Goal: Task Accomplishment & Management: Use online tool/utility

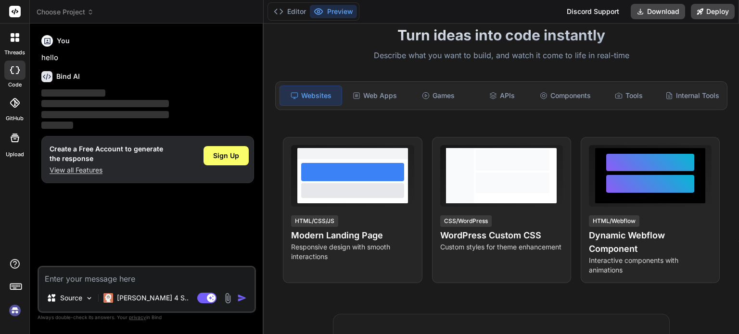
scroll to position [62, 0]
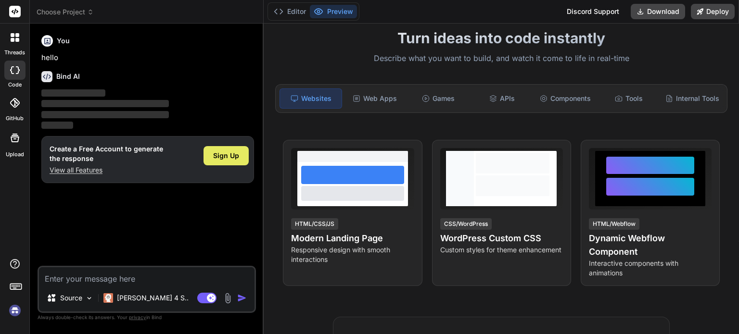
click at [233, 159] on span "Sign Up" at bounding box center [226, 156] width 26 height 10
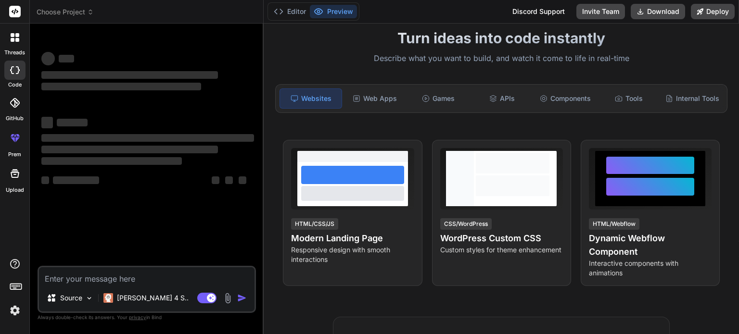
click at [167, 278] on textarea at bounding box center [146, 275] width 215 height 17
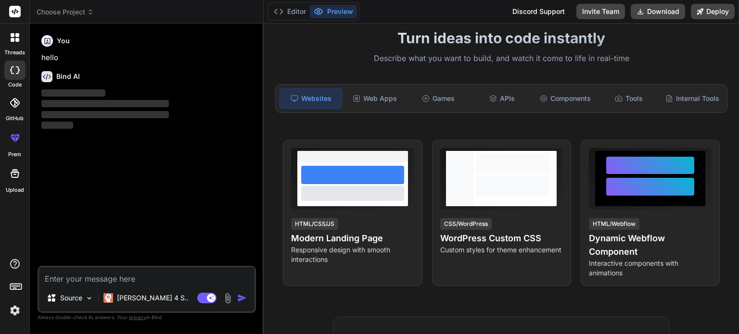
type textarea "x"
paste textarea "WeWeb"
type textarea "WeWeb"
type textarea "x"
click at [167, 278] on textarea "WeWeb" at bounding box center [146, 275] width 215 height 17
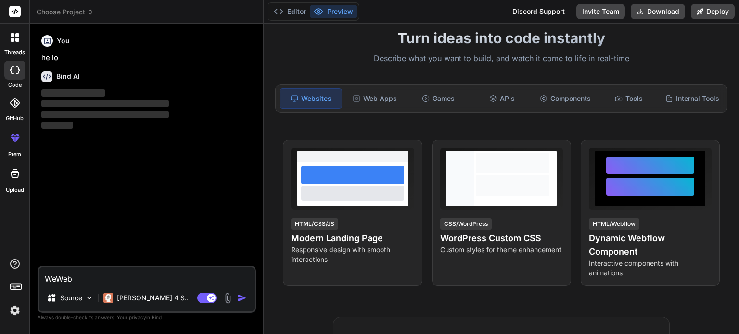
click at [167, 278] on textarea "WeWeb" at bounding box center [146, 275] width 215 height 17
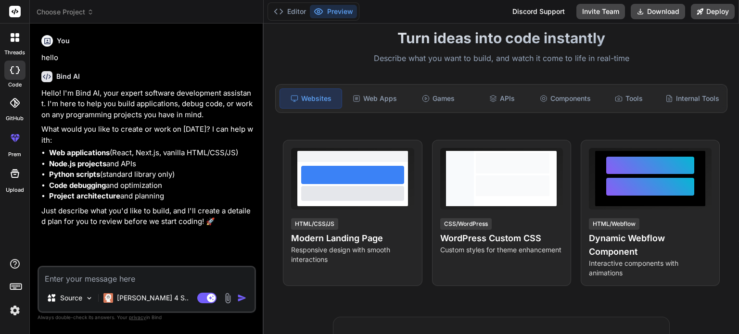
type textarea "x"
drag, startPoint x: 159, startPoint y: 285, endPoint x: 98, endPoint y: 276, distance: 62.2
click at [98, 276] on textarea at bounding box center [146, 275] width 215 height 17
paste textarea "let's build a a technology company focused on developing AI-powered tools for p…"
type textarea "let's build a a technology company focused on developing AI-powered tools for p…"
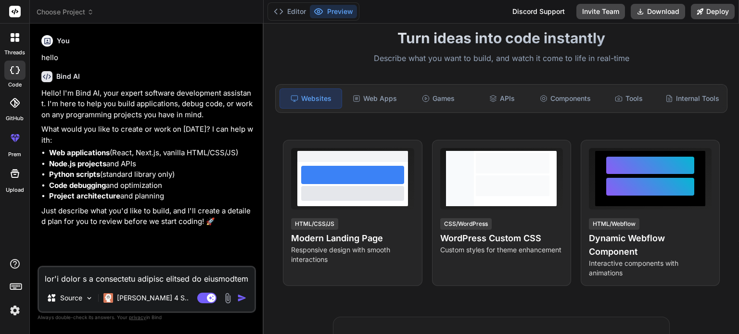
type textarea "x"
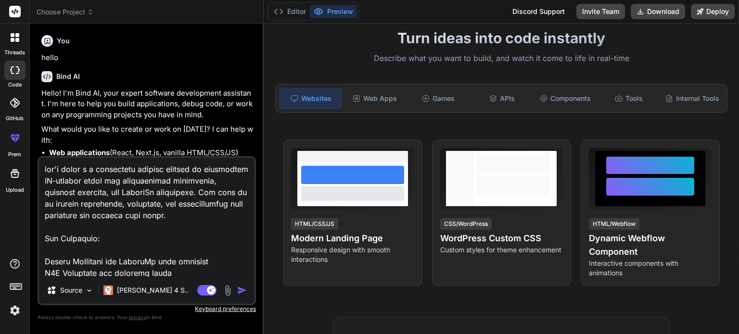
scroll to position [520, 0]
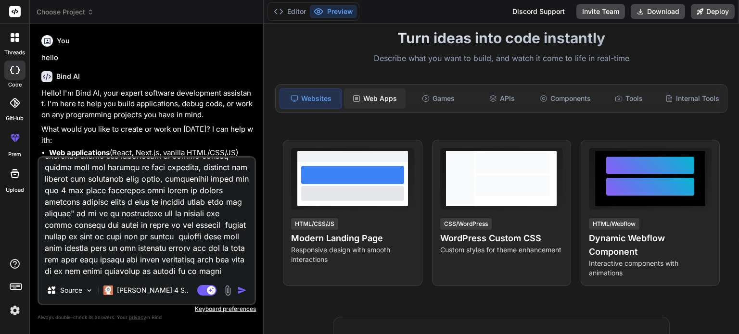
type textarea "let's build a a technology company focused on developing AI-powered tools for p…"
click at [365, 96] on div "Web Apps" at bounding box center [375, 98] width 62 height 20
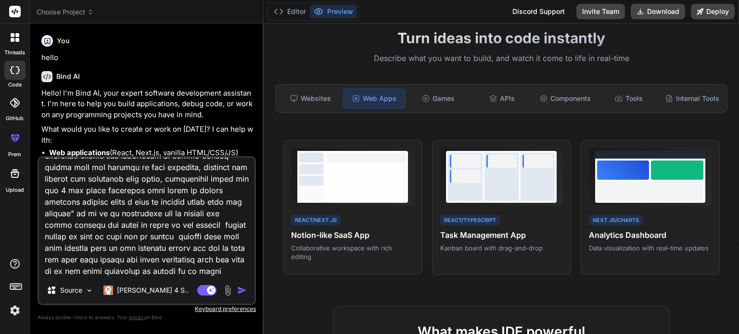
click at [240, 292] on img "button" at bounding box center [242, 291] width 10 height 10
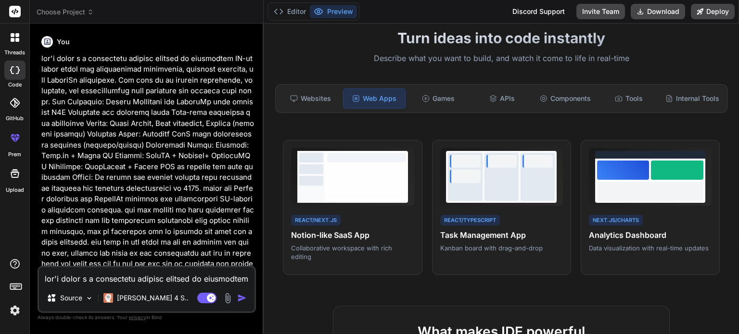
scroll to position [198, 0]
type textarea "x"
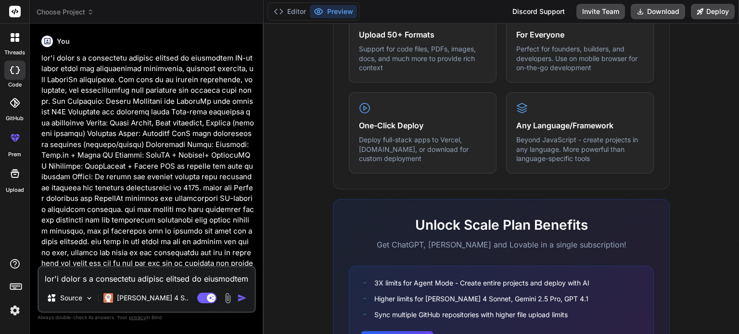
scroll to position [0, 0]
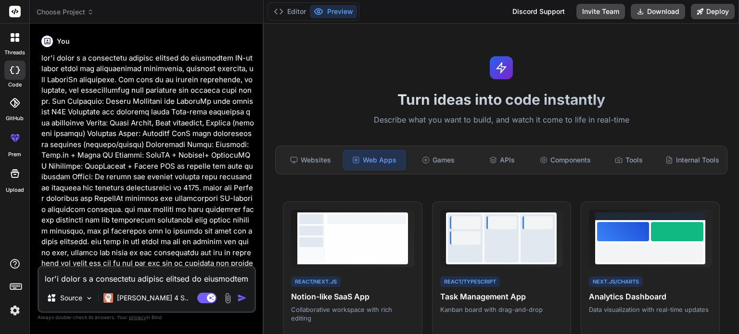
click at [252, 211] on p at bounding box center [147, 258] width 213 height 411
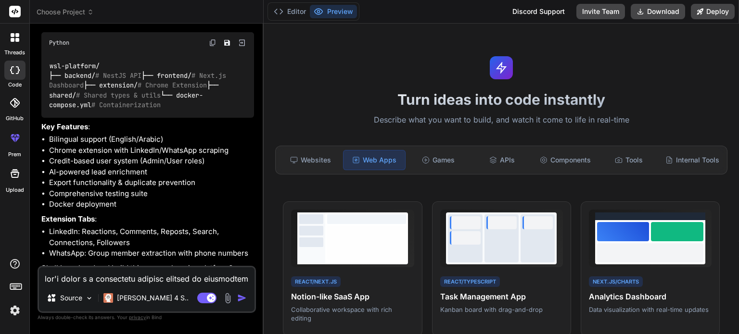
scroll to position [750, 0]
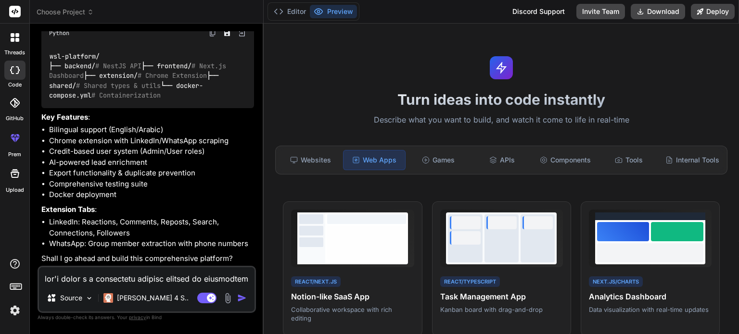
click at [252, 209] on p "Extension Tabs :" at bounding box center [147, 209] width 213 height 11
click at [294, 5] on button "Editor" at bounding box center [290, 11] width 40 height 13
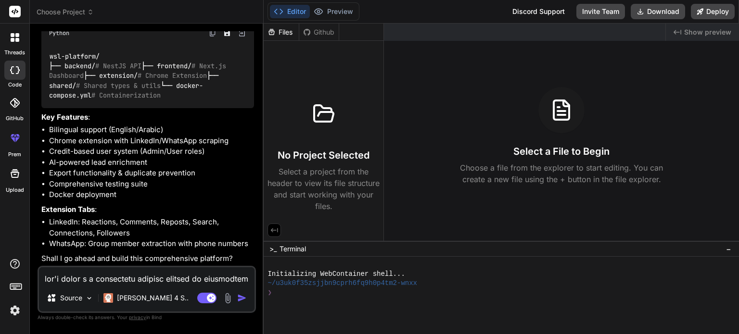
click at [228, 185] on li "Comprehensive testing suite" at bounding box center [151, 184] width 205 height 11
click at [215, 181] on li "Comprehensive testing suite" at bounding box center [151, 184] width 205 height 11
click at [249, 262] on p "Shall I go ahead and build this comprehensive platform?" at bounding box center [147, 258] width 213 height 11
click at [148, 281] on textarea at bounding box center [146, 275] width 215 height 17
type textarea "y"
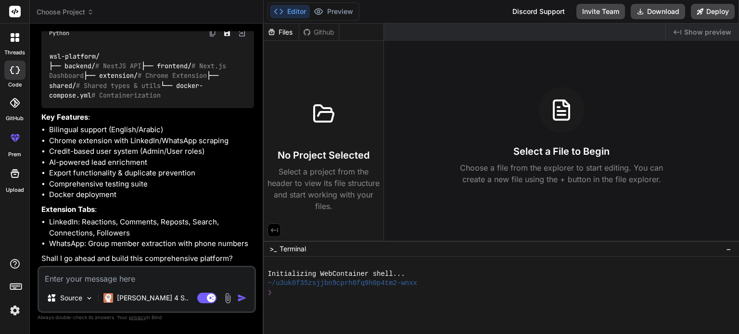
type textarea "x"
type textarea "ye"
type textarea "x"
type textarea "yes"
type textarea "x"
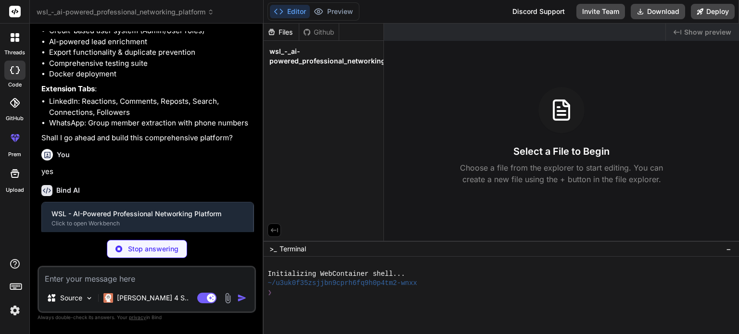
scroll to position [850, 0]
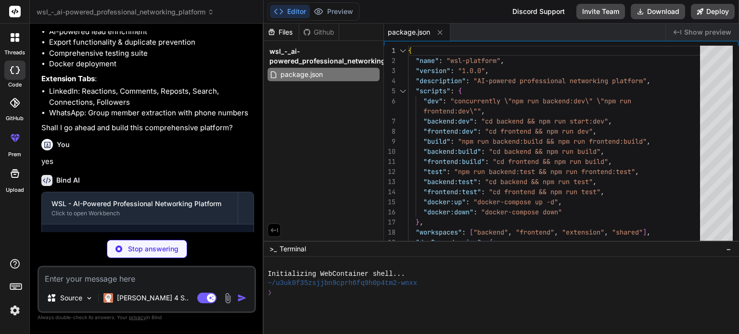
type textarea "x"
type textarea "driver: bridge"
click at [178, 167] on p "yes" at bounding box center [147, 161] width 213 height 11
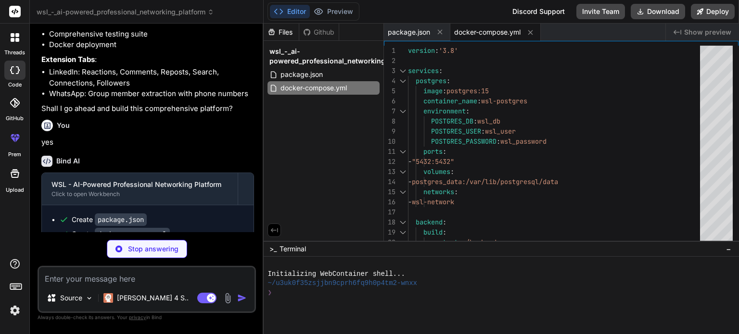
type textarea "x"
type textarea "{ "name": "@wsl/shared", "version": "1.0.0", "main": "index.ts", "dependencies"…"
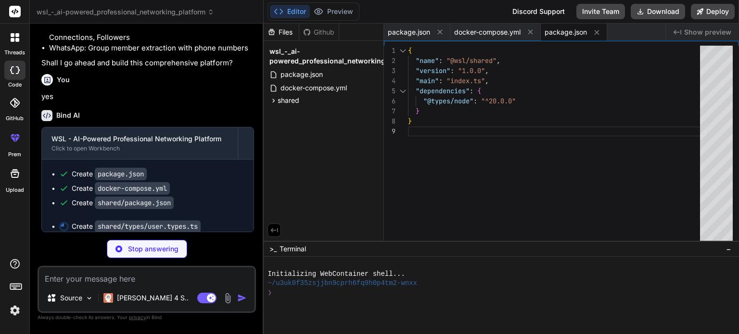
scroll to position [945, 0]
type textarea "x"
type textarea "export interface AuthResponse { user: User; accessToken: string; }"
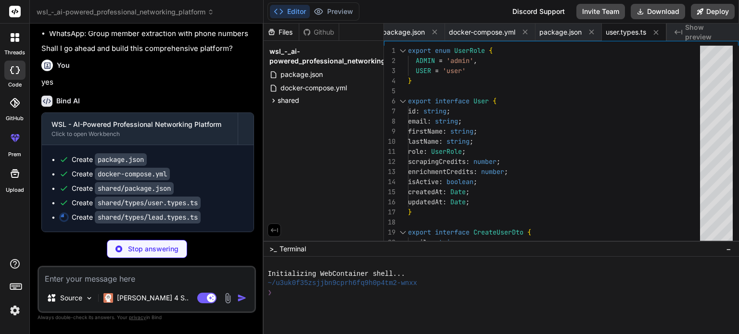
type textarea "x"
type textarea "dateTo?: Date; search?: string; }"
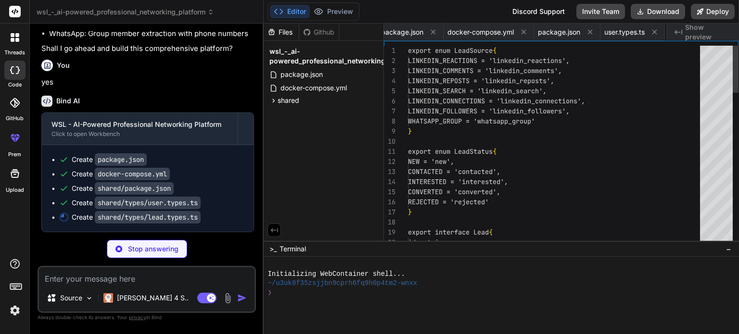
scroll to position [0, 71]
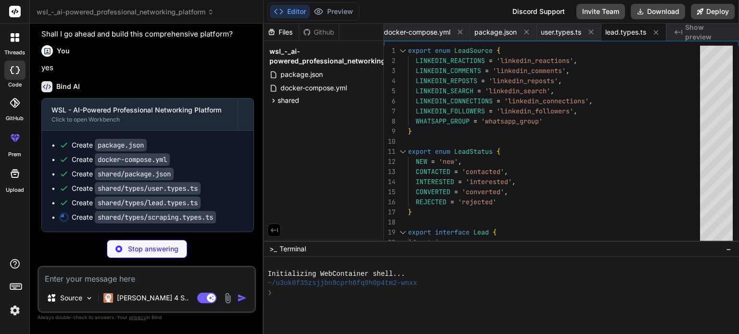
type textarea "x"
type textarea "export interface LinkedInProfile { name: string; headline?: string; company?: s…"
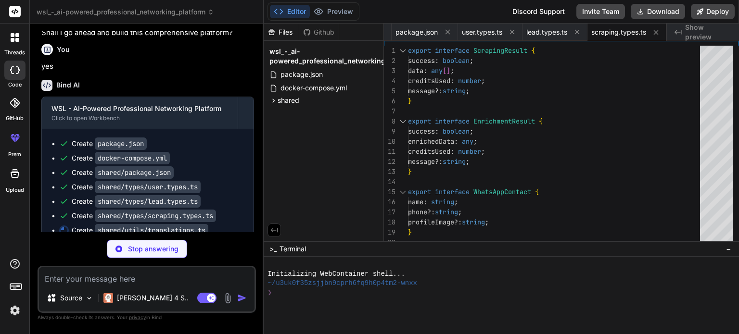
type textarea "x"
type textarea "noCredits: 'لا يوجد رصيد متبقي', upgradeAccount: 'ترقية الحساب' } }; export con…"
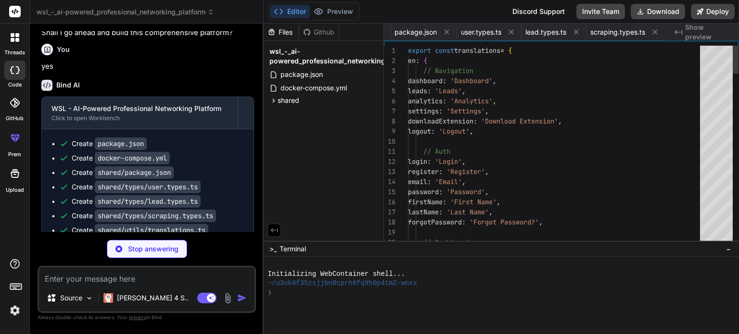
scroll to position [0, 219]
type textarea "x"
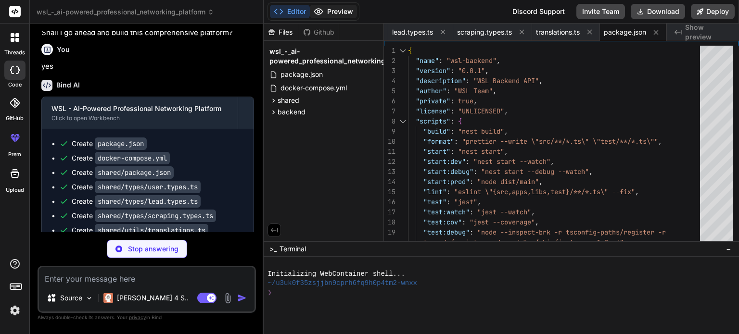
type textarea "x"
type textarea "EXPOSE 3001 CMD ["npm", "run", "start:prod"]"
click at [337, 12] on button "Preview" at bounding box center [333, 11] width 47 height 13
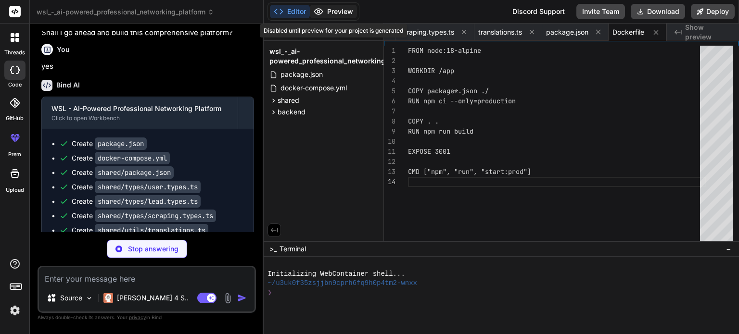
type textarea "x"
type textarea "// Global prefix app.setGlobalPrefix('api'); await app.listen(3001); console.lo…"
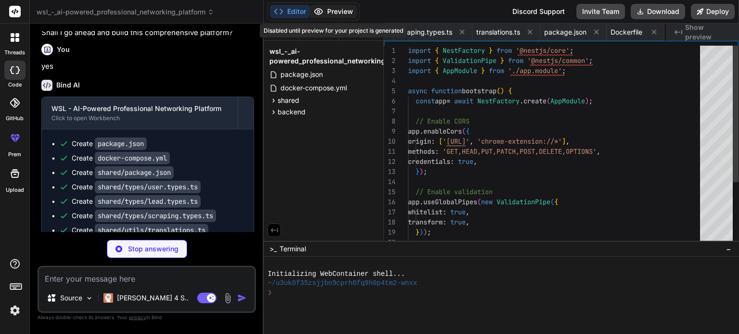
scroll to position [0, 401]
type textarea "x"
type textarea "}) export class AppModule {}"
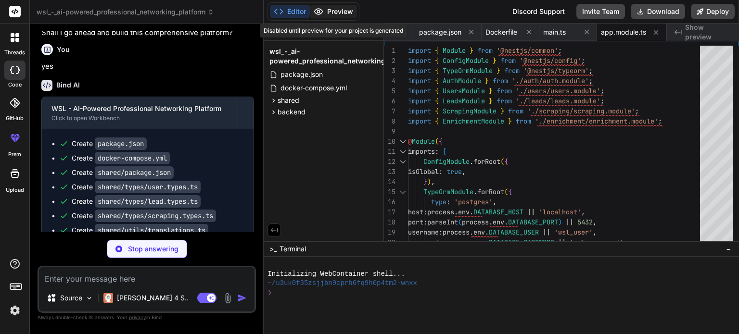
type textarea "x"
type textarea "@CreateDateColumn() createdAt: Date; @UpdateDateColumn() updatedAt: Date; }"
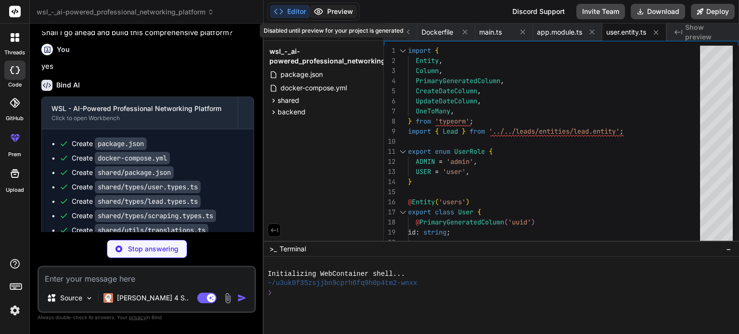
type textarea "x"
type textarea "exports: [UsersService], }) export class UsersModule {}"
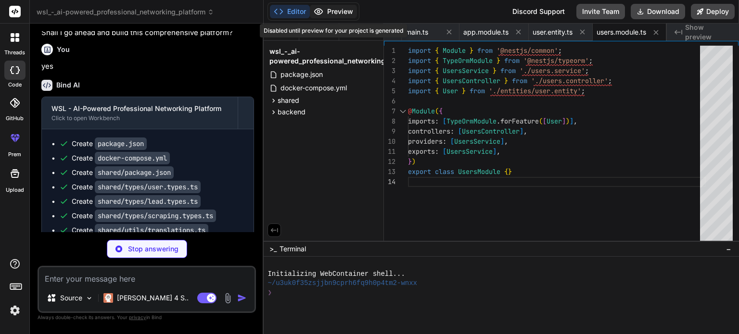
type textarea "x"
type textarea "} }"
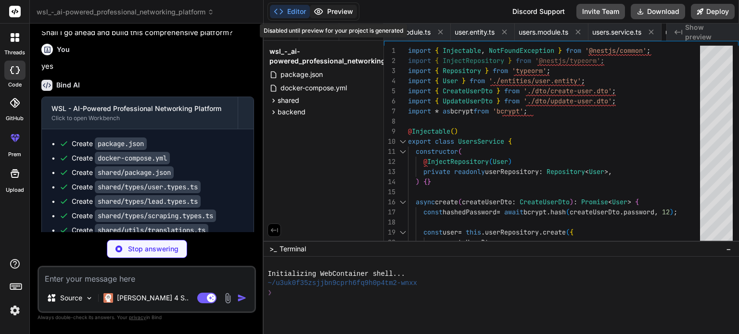
type textarea "x"
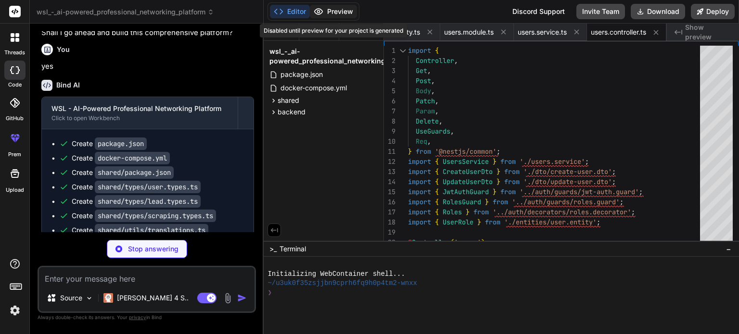
type textarea "x"
type textarea "role?: UserRole; }"
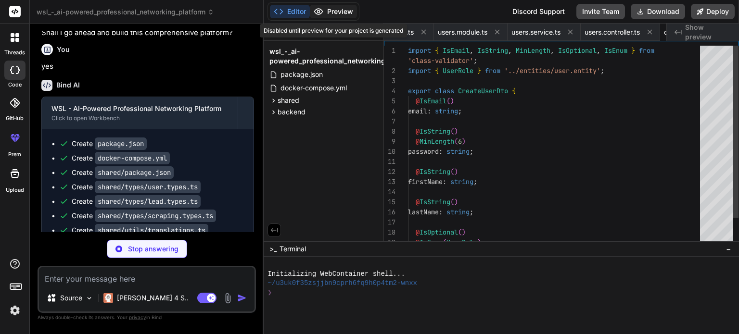
scroll to position [0, 845]
type textarea "x"
type textarea "@IsNumber() enrichmentCredits?: number; @IsOptional() @IsBoolean() isActive?: b…"
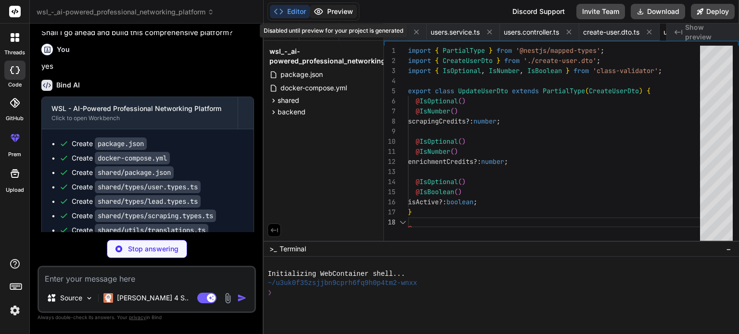
scroll to position [0, 928]
type textarea "x"
type textarea "@CreateDateColumn() createdAt: Date; @UpdateDateColumn() updatedAt: Date; }"
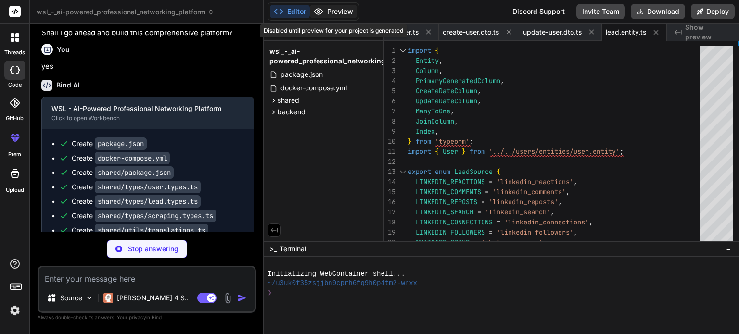
type textarea "x"
type textarea "providers: [LeadsService], exports: [LeadsService], }) export class LeadsModule…"
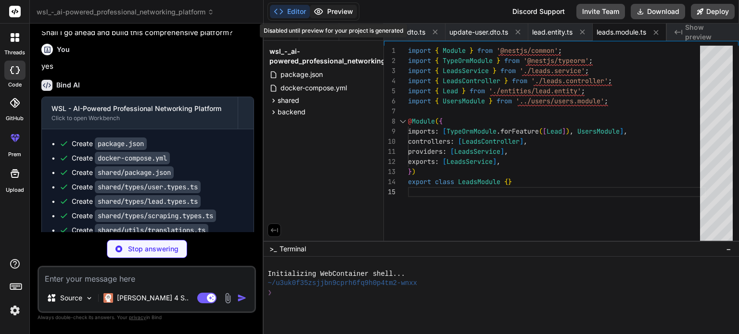
type textarea "x"
type textarea "where: { userId, whatsappNumber: dto.whatsappNumber }, }); } return null; } }"
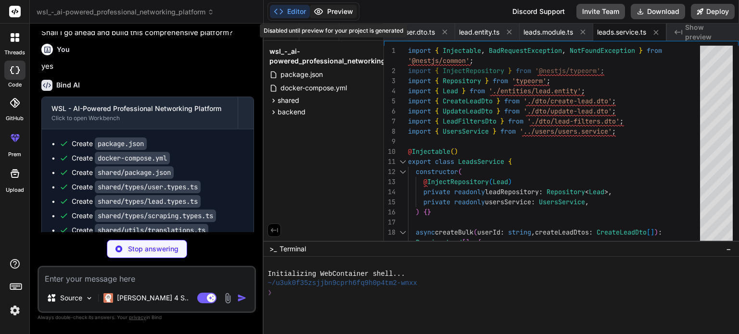
type textarea "x"
type textarea "UpdateLeadDto) { return this.leadsService.update(id, req.user.id, updateLeadDto…"
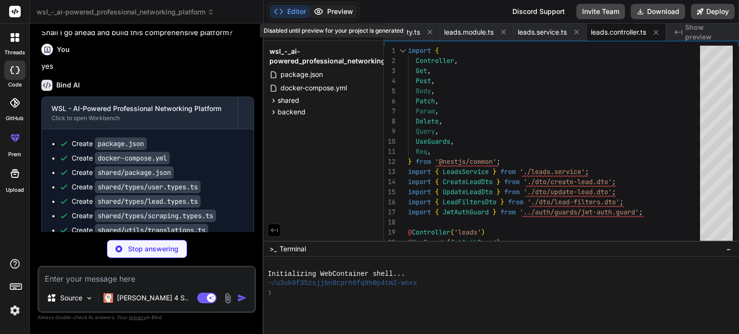
type textarea "x"
type textarea "@IsString() groupName?: string; @IsOptional() @IsArray() @IsString({ each: true…"
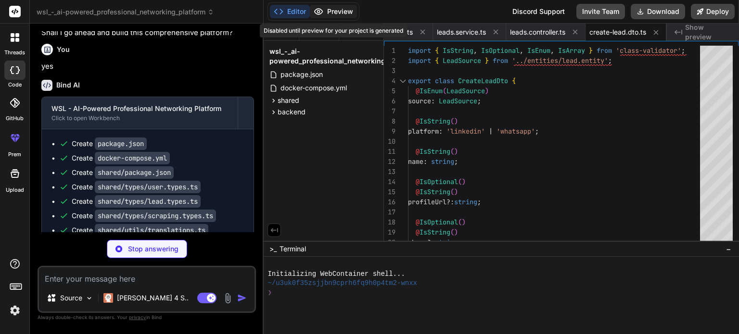
type textarea "x"
type textarea "@IsOptional() @IsString() notes?: string; }"
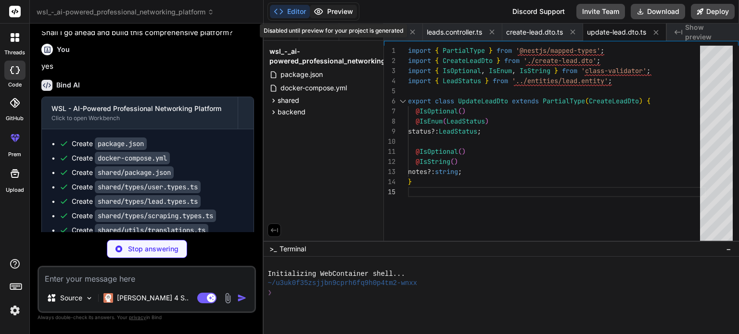
type textarea "x"
type textarea "@IsOptional() @IsString() search?: string; }"
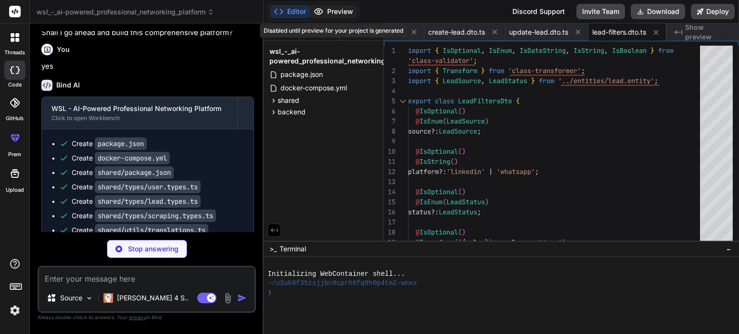
type textarea "x"
type textarea "exports: [AuthService], }) export class AuthModule {}"
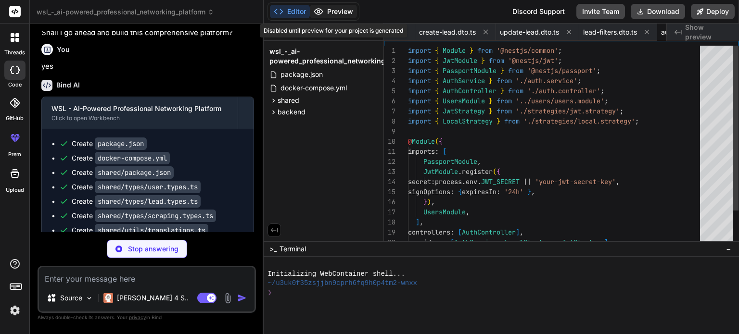
scroll to position [0, 1533]
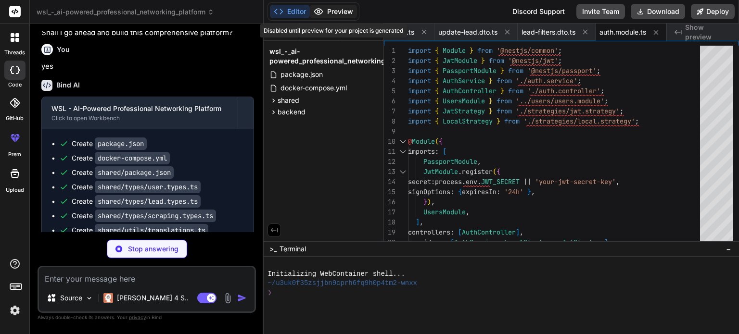
type textarea "x"
type textarea "const payload = { email: result.email, sub: result.id, role: result.role }; ret…"
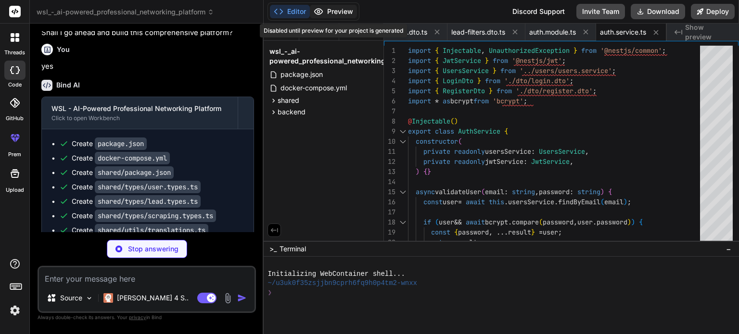
type textarea "x"
type textarea "@UseGuards(JwtAuthGuard) @Post('verify') async verify(@Req() req) { return { us…"
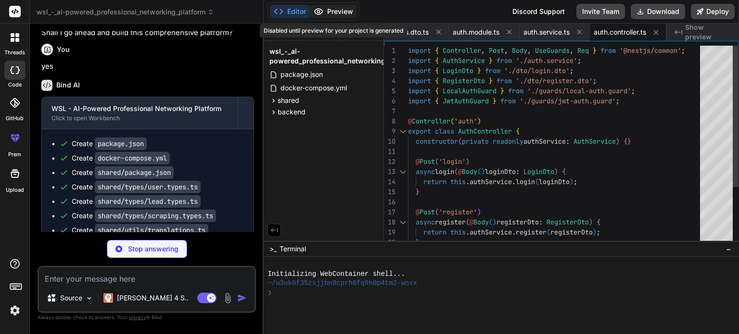
type textarea "x"
type textarea "import { IsEmail, IsString } from 'class-validator'; export class LoginDto { @I…"
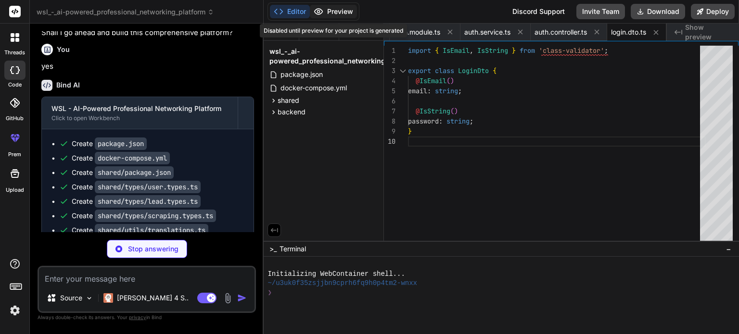
type textarea "x"
type textarea "@IsString() firstName: string; @IsString() lastName: string; }"
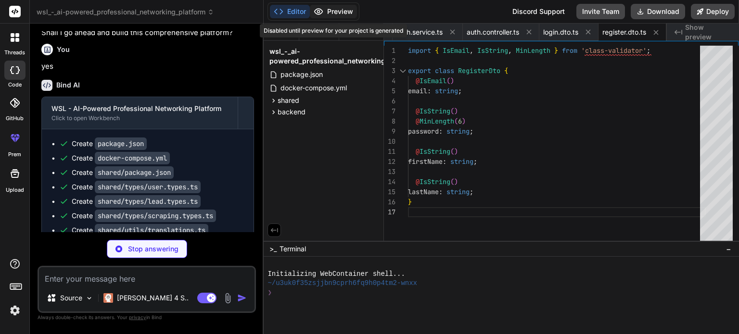
type textarea "x"
type textarea "} return user; } }"
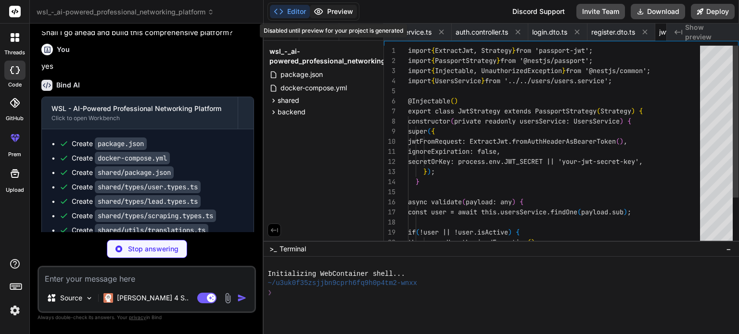
scroll to position [0, 1877]
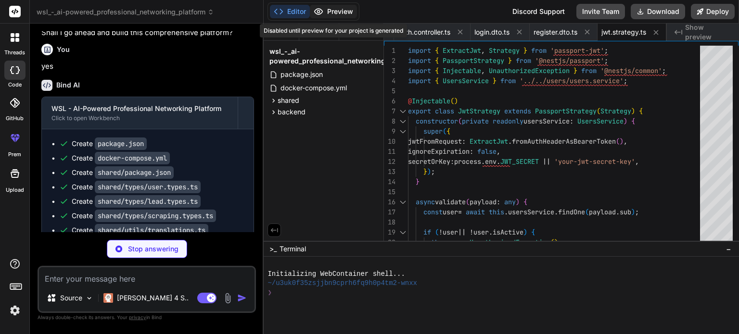
type textarea "x"
type textarea "}"
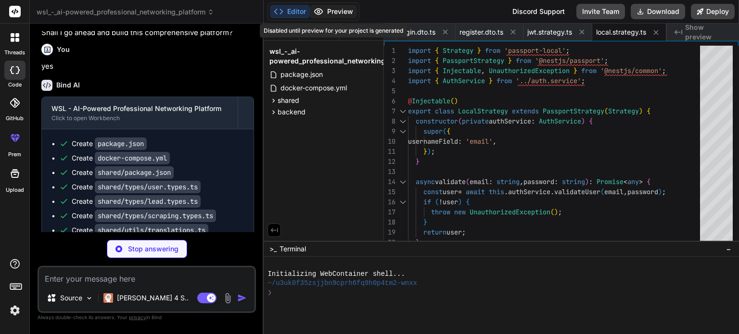
type textarea "x"
type textarea "import { Injectable } from '@nestjs/common'; import { AuthGuard } from '@nestjs…"
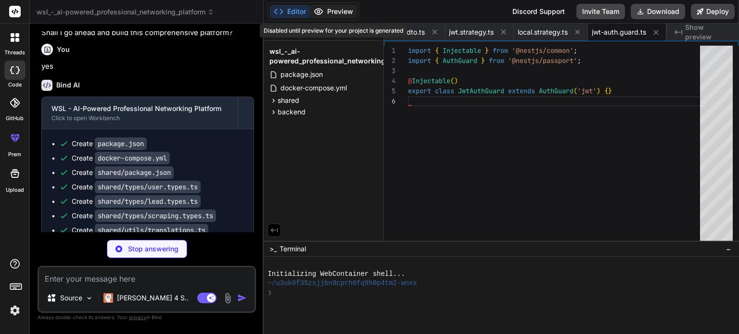
scroll to position [0, 2114]
type textarea "x"
type textarea "const { user } = context.switchToHttp().getRequest(); return requiredRoles.incl…"
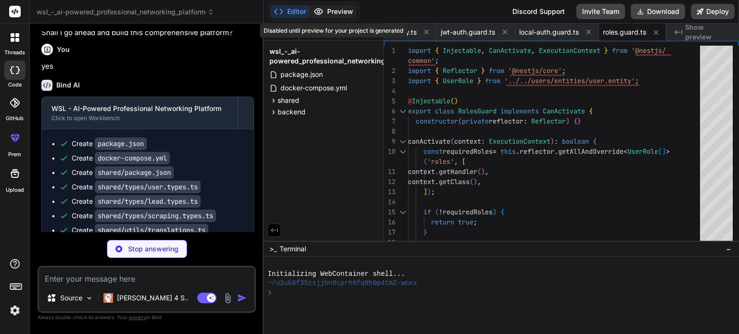
type textarea "x"
type textarea "import { SetMetadata } from '@nestjs/common'; import { UserRole } from '../../u…"
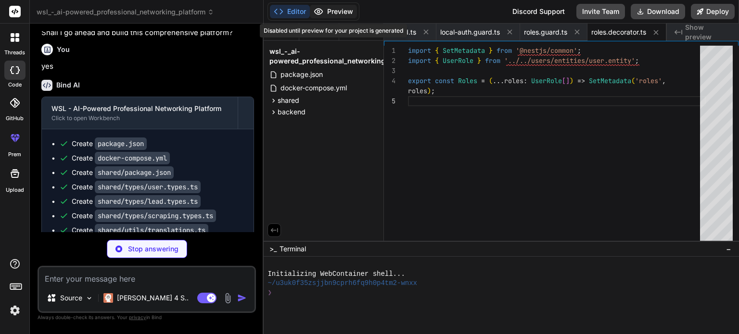
type textarea "x"
type textarea "exports: [ScrapingService], }) export class ScrapingModule {}"
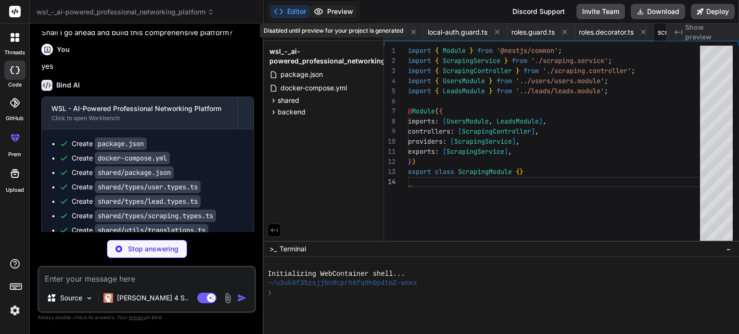
scroll to position [0, 2346]
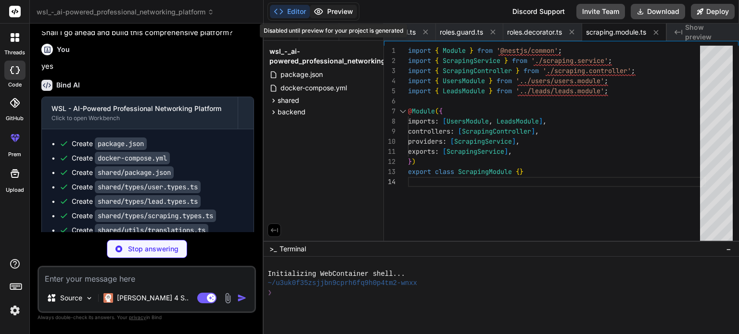
type textarea "x"
type textarea "} }"
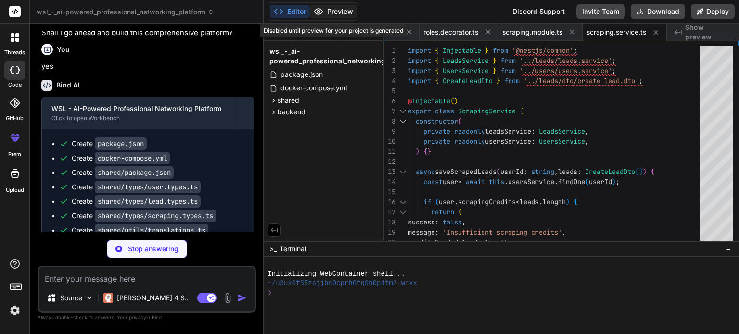
type textarea "x"
type textarea "return this.scrapingService.saveScrapedLeads(req.user.id, leads); } @Get('check…"
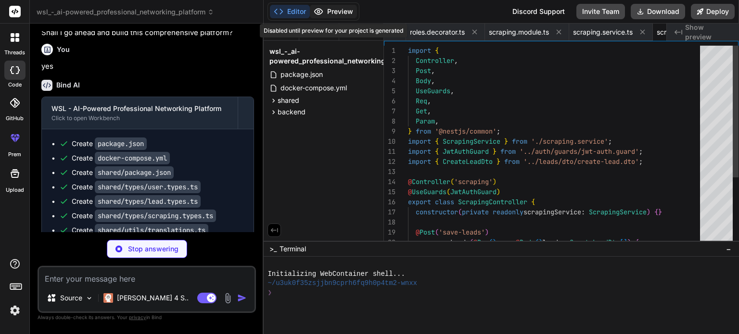
scroll to position [0, 2521]
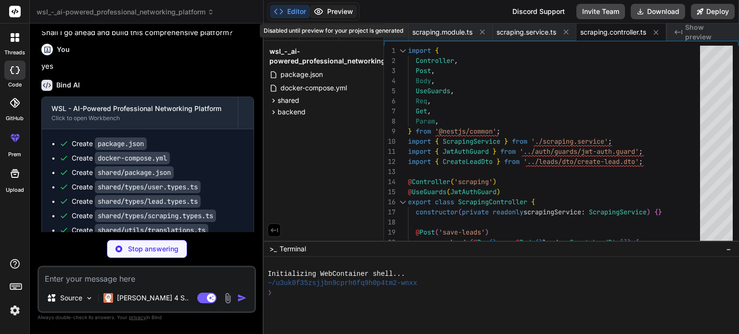
type textarea "x"
type textarea "exports: [EnrichmentService], }) export class EnrichmentModule {}"
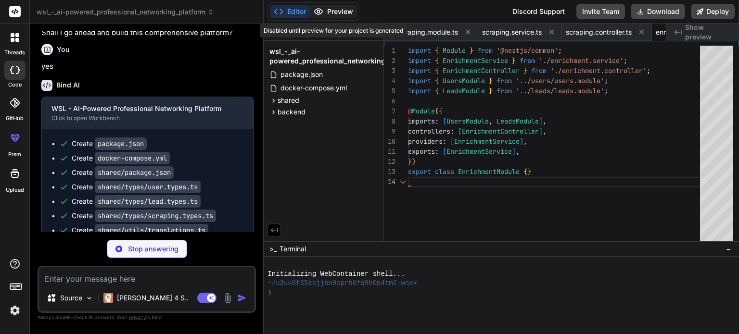
scroll to position [0, 2614]
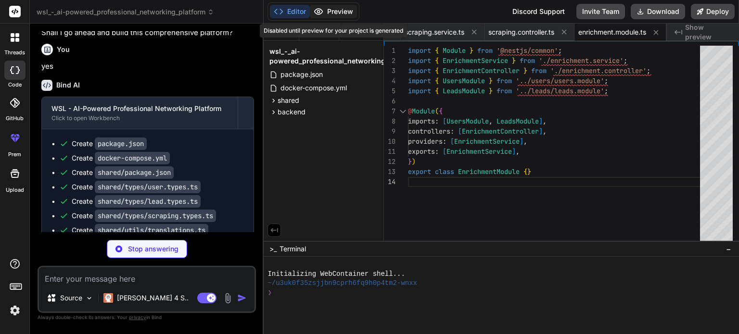
type textarea "x"
type textarea "// Simulate AI processing time await new Promise(resolve => setTimeout(resolve,…"
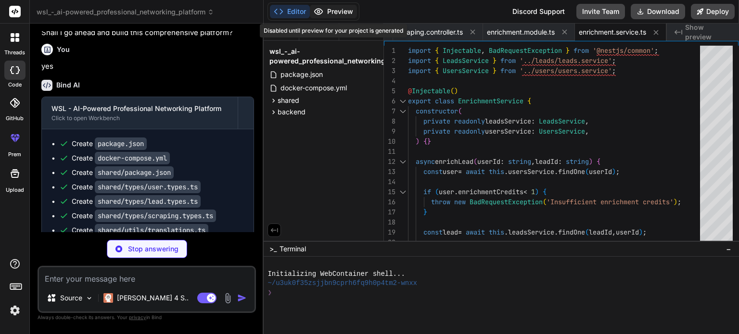
type textarea "x"
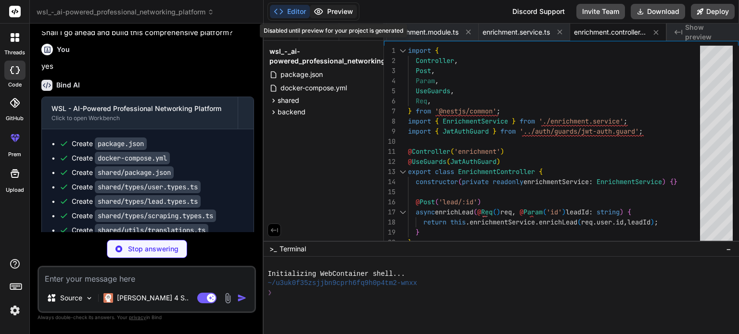
type textarea "x"
type textarea ""eslint-config-next": "13.5.1", "jest": "^29.7.0", "jest-environment-jsdom": "^…"
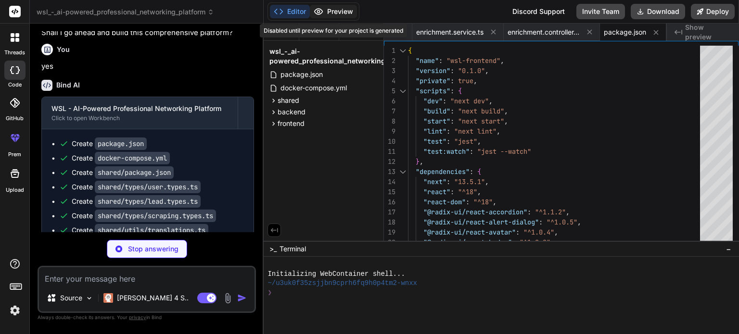
type textarea "x"
type textarea "EXPOSE 3000 CMD ["npm", "start"]"
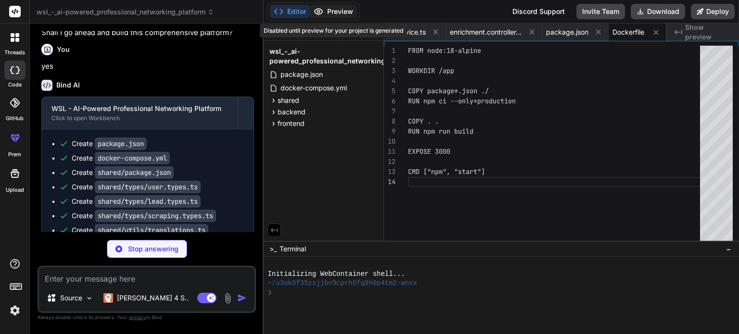
type textarea "x"
type textarea "module.exports = nextConfig"
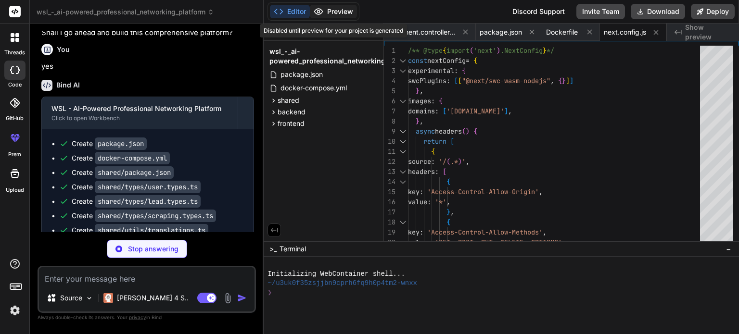
type textarea "x"
type textarea "plugins: [], }"
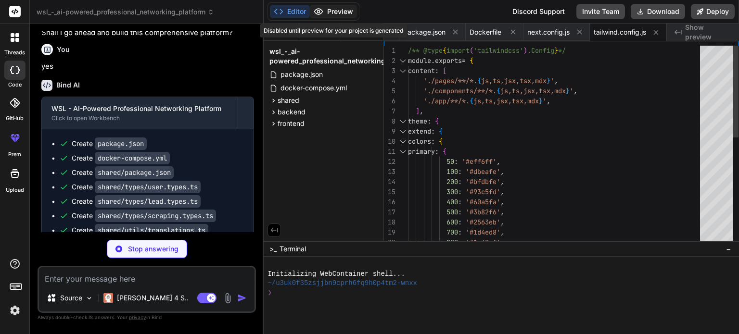
type textarea "x"
type textarea "module.exports = { plugins: { tailwindcss: {}, autoprefixer: {}, }, }"
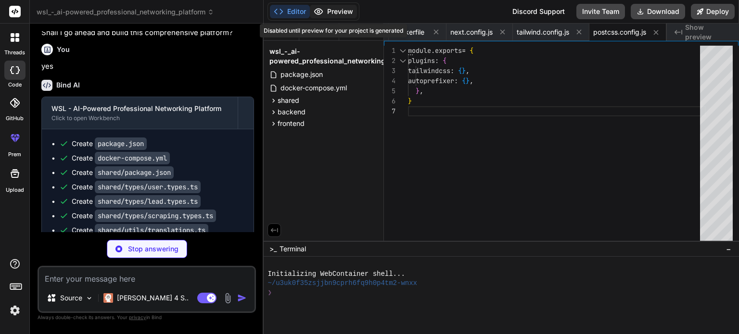
type textarea "x"
type textarea "ts"], "exclude": ["node_modules"] }"
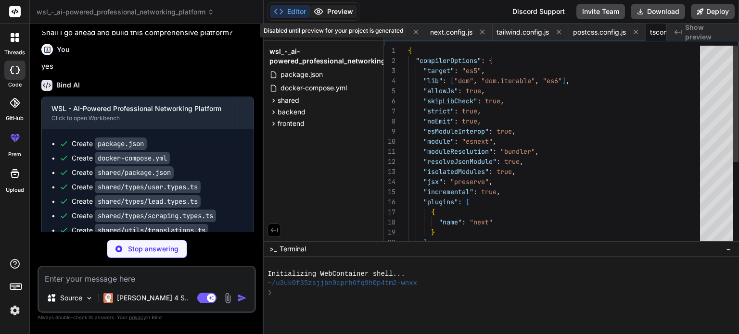
scroll to position [0, 3214]
type textarea "x"
type textarea "}"
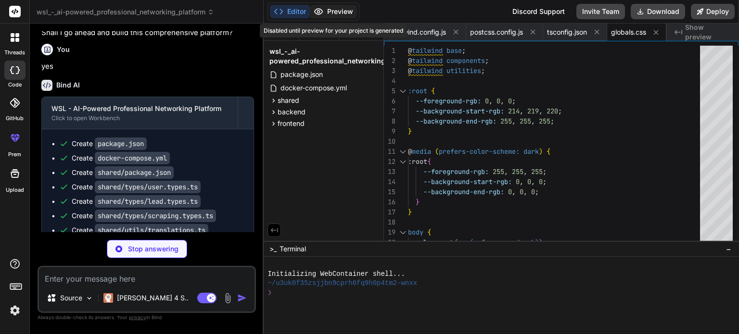
type textarea "x"
type textarea "</html> ) }"
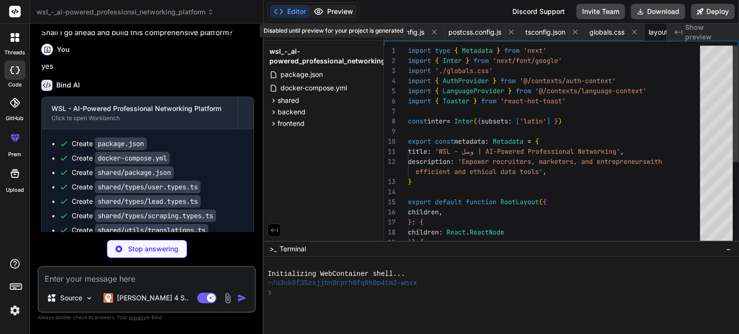
scroll to position [0, 3332]
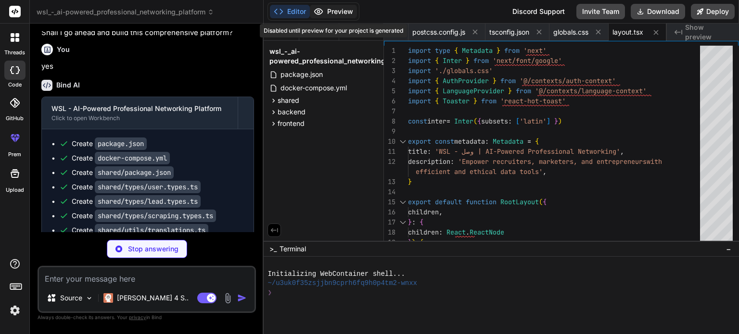
type textarea "x"
type textarea "return <LandingPage />; }"
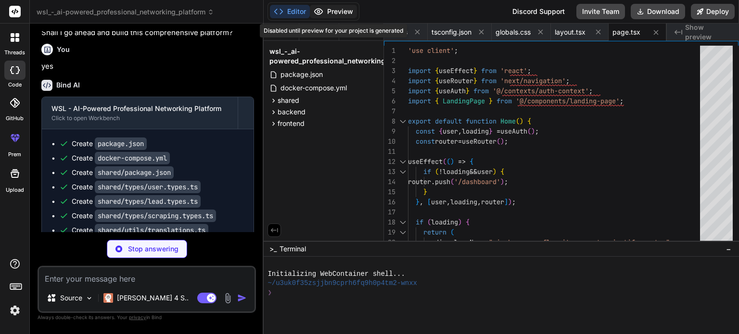
type textarea "x"
type textarea "export function useAuth() { const context = useContext(AuthContext); if (contex…"
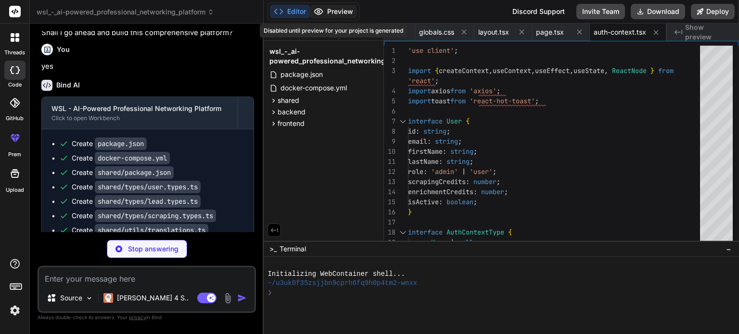
type textarea "x"
type textarea "} return context; }"
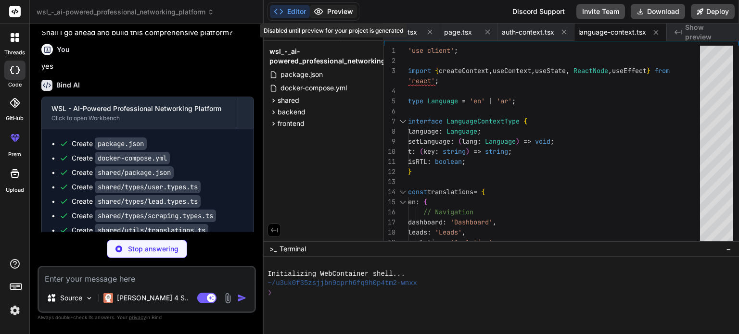
type textarea "x"
type textarea "<AuthModal mode={authModal} onClose={() => setAuthModal(null)} onSwitchMode={(m…"
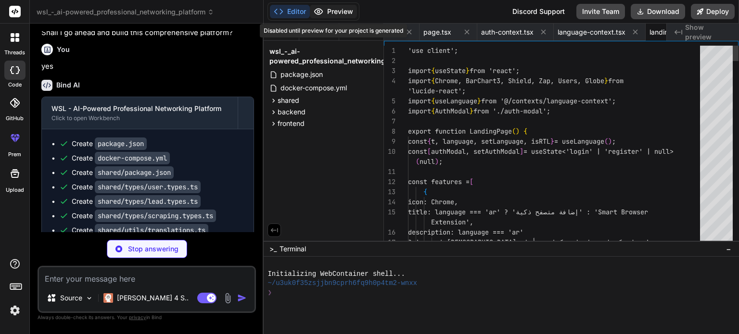
scroll to position [0, 3635]
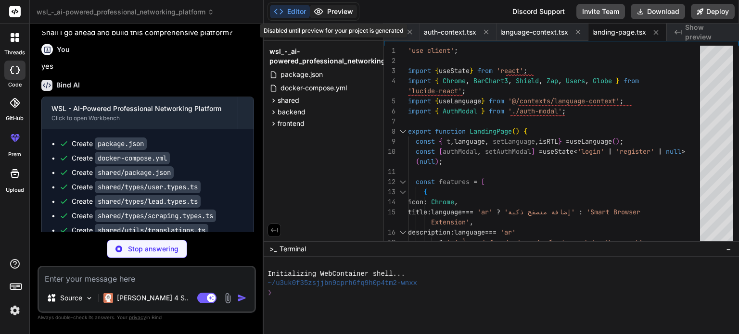
type textarea "x"
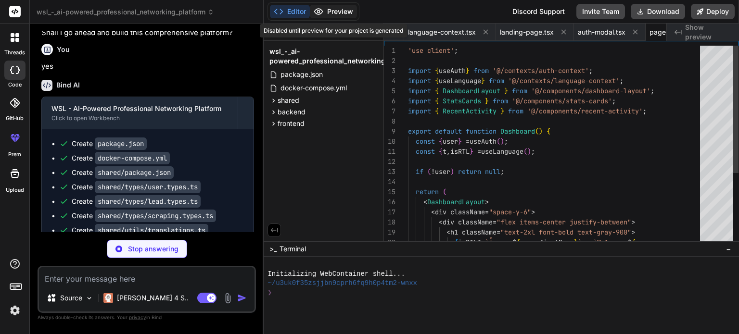
scroll to position [0, 3764]
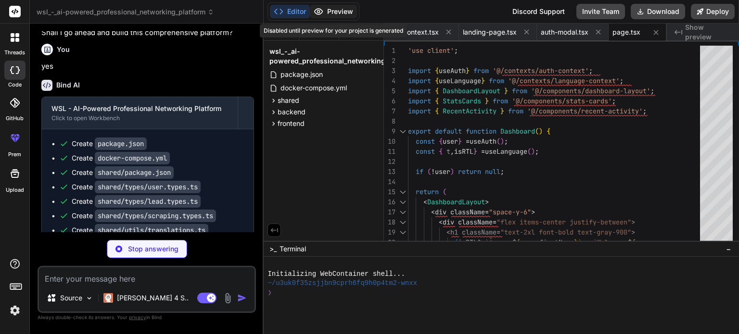
type textarea "x"
type textarea "</div> </div> ); }"
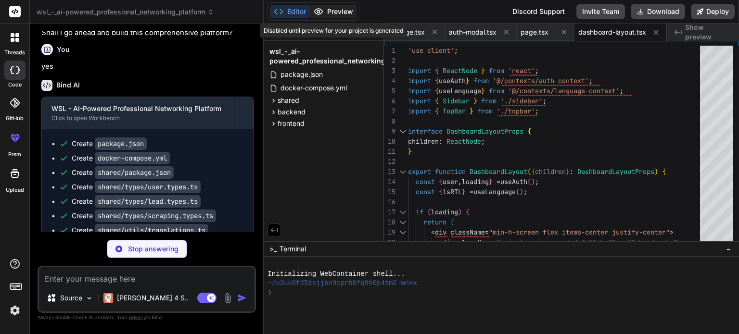
type textarea "x"
type textarea "{t('logout')} </button> </div> </div> ); }"
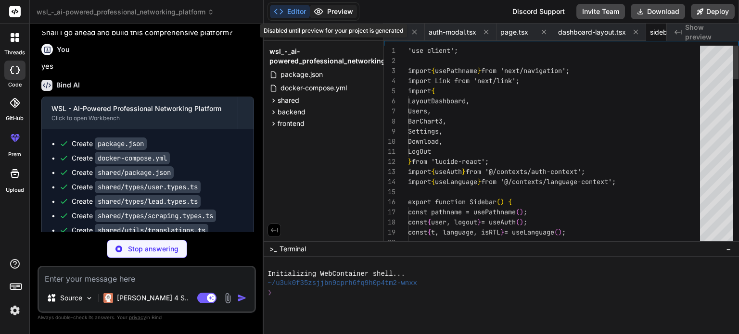
scroll to position [0, 3914]
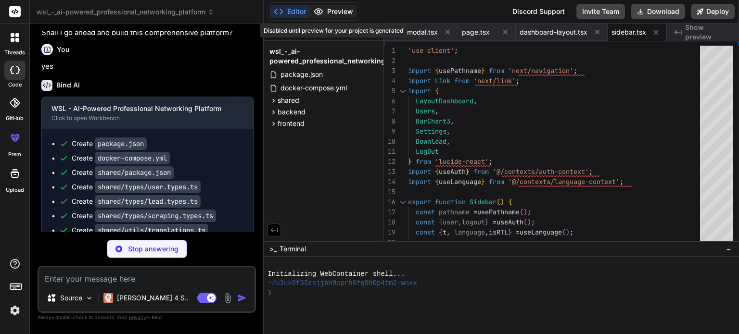
type textarea "x"
type textarea "</div> </div> </div> </div> ); }"
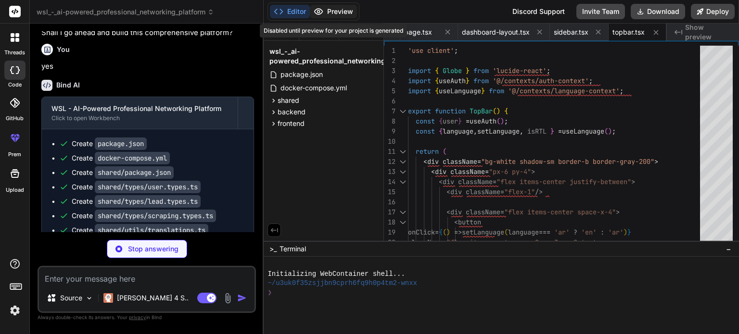
type textarea "x"
type textarea "</div> ); }"
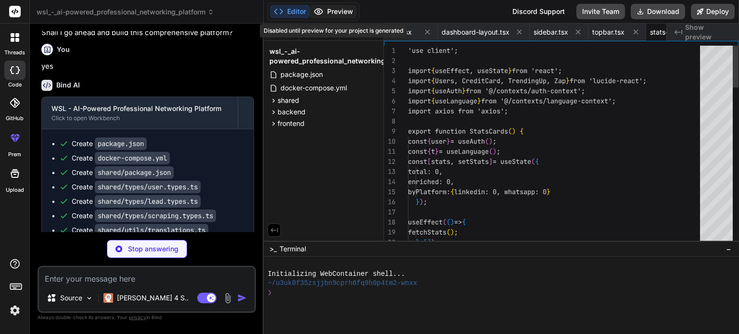
scroll to position [0, 4043]
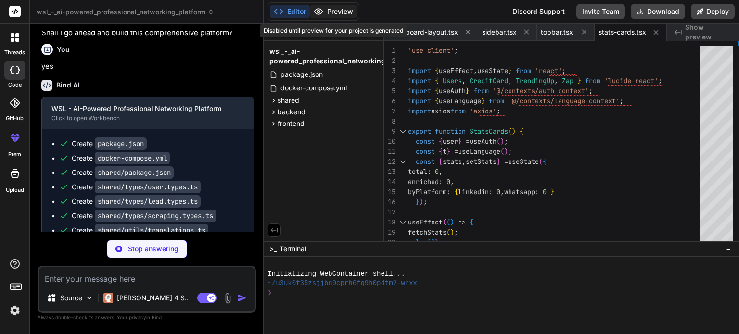
type textarea "x"
type textarea "</div> </div> ))} </div> )} </div> ); }"
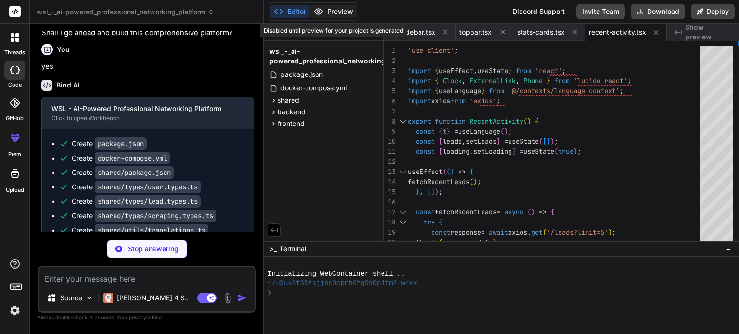
type textarea "x"
type textarea "}, "dependencies": { "axios": "^1.6.2" } }"
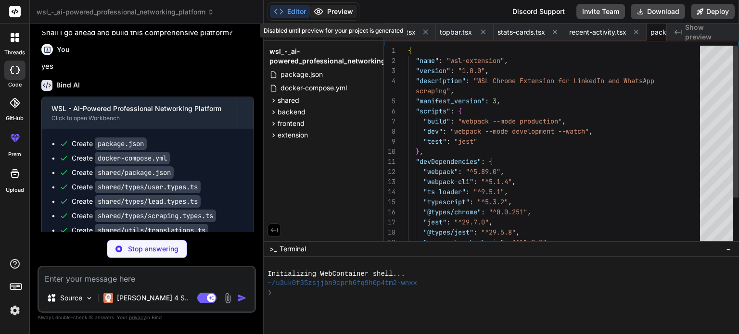
scroll to position [0, 4191]
type textarea "x"
type textarea "] }"
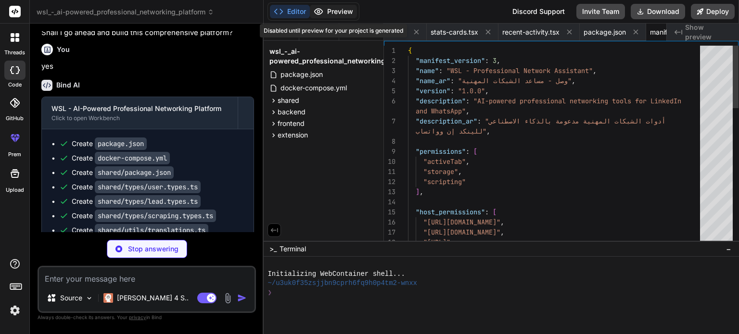
scroll to position [0, 4257]
type textarea "x"
type textarea "};"
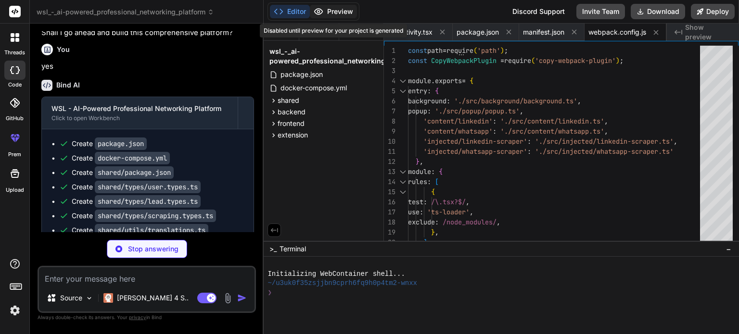
type textarea "x"
type textarea ""forceConsistentCasingInFileNames": true, "resolveJsonModule": true, "outDir": …"
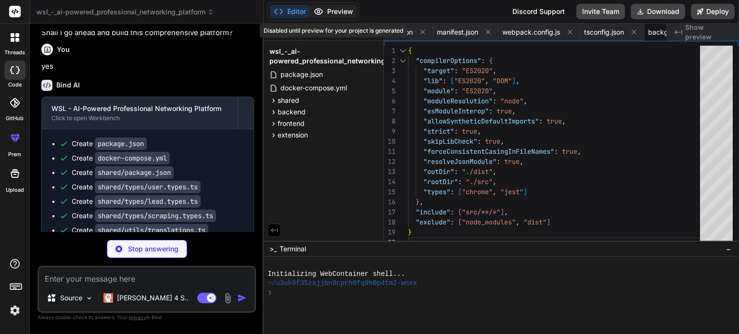
type textarea "x"
type textarea "async function getAuthToken(): Promise<string | null> { return new Promise((res…"
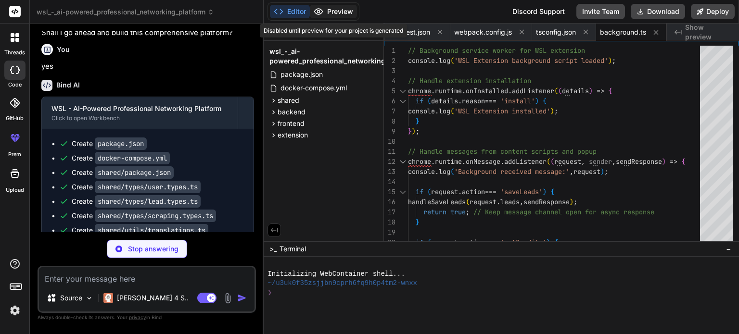
type textarea "x"
type textarea "<script src="popup.js"></script> </body> </html>"
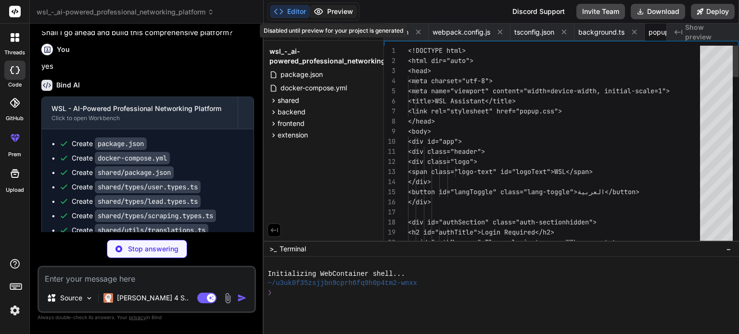
scroll to position [0, 4533]
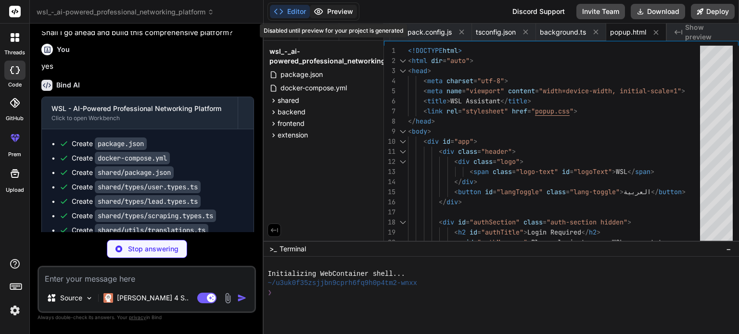
type textarea "x"
type textarea "right: 0; bottom: 0; background: rgba(255, 255, 255, 0.8); display: flex; align…"
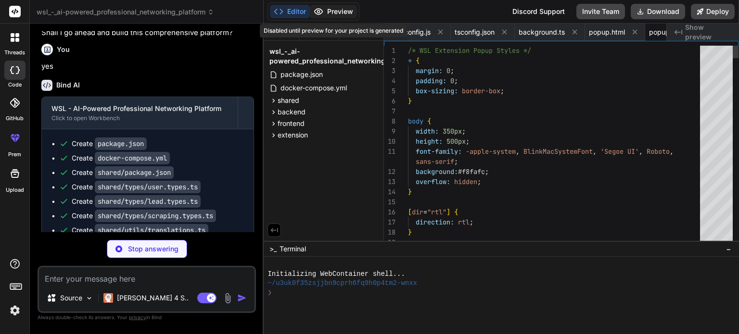
scroll to position [0, 4591]
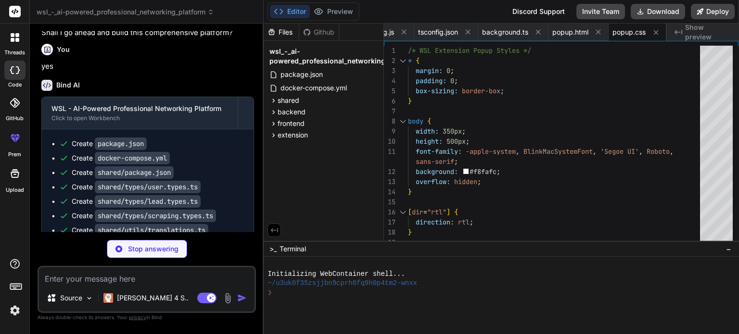
click at [250, 72] on div "You yes" at bounding box center [147, 56] width 213 height 32
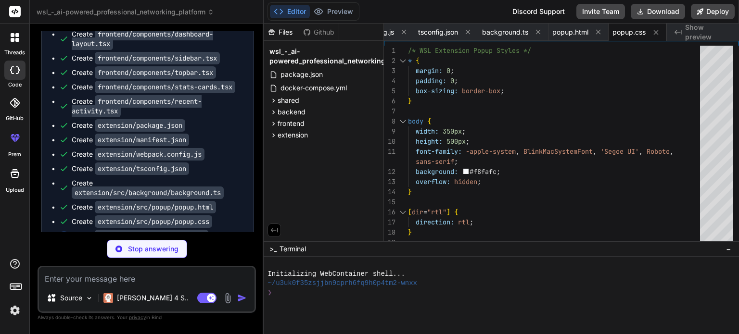
scroll to position [2196, 0]
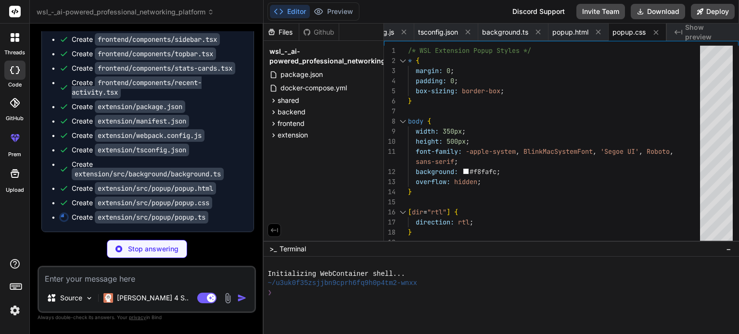
type textarea "x"
type textarea "} } // Initialize popup when DOM is loaded document.addEventListener('DOMConten…"
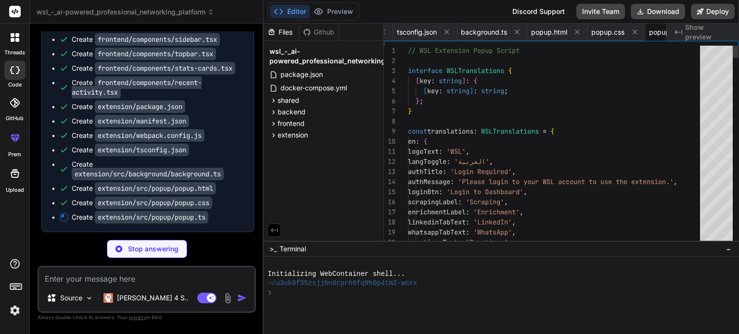
scroll to position [0, 4649]
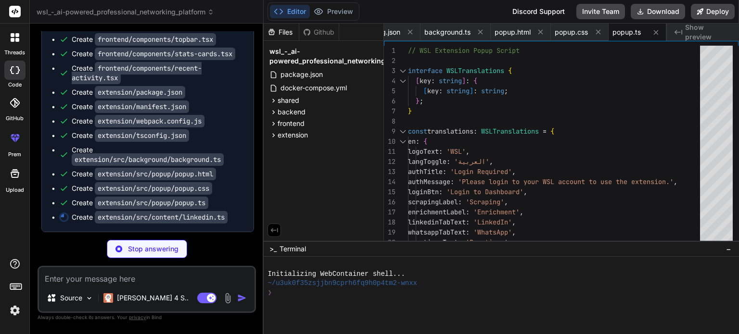
type textarea "x"
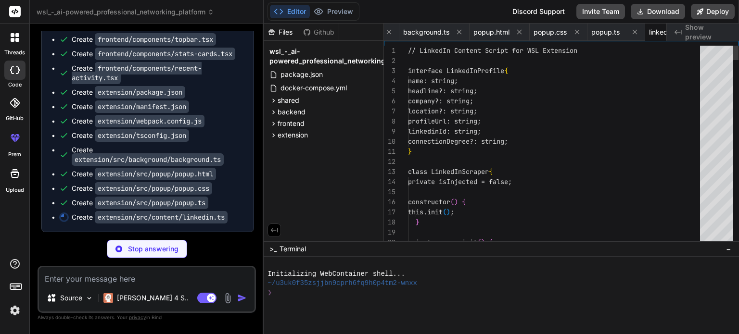
scroll to position [0, 4707]
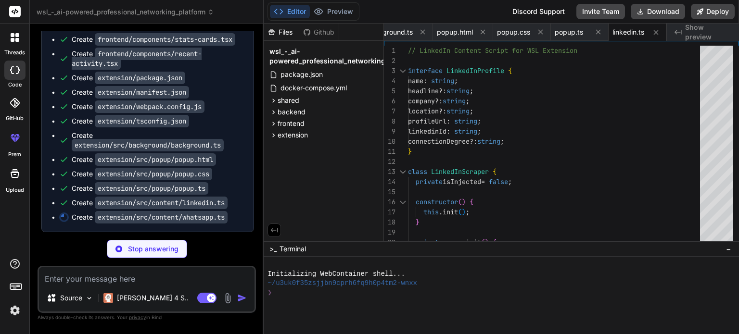
type textarea "x"
type textarea "// Initialize WhatsApp scraper new WhatsAppScraper();"
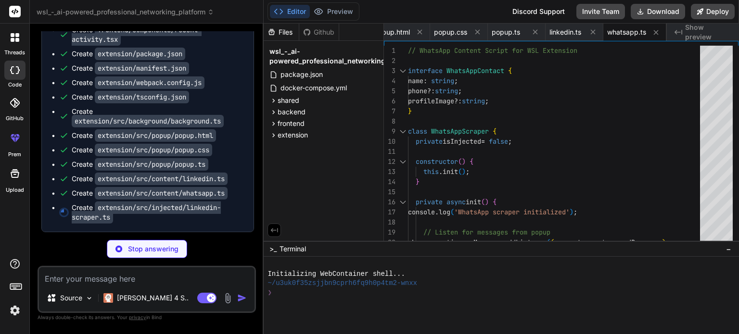
type textarea "x"
type textarea "} // Initialize scraper new LinkedInPageScraper();"
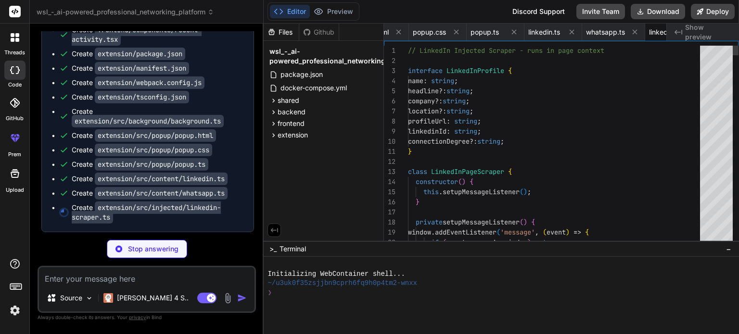
scroll to position [0, 4853]
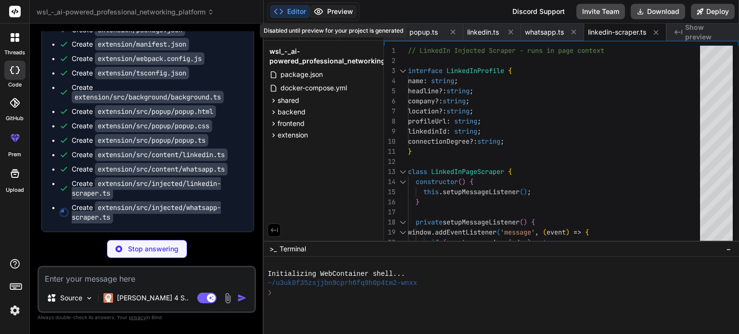
type textarea "x"
type textarea "} } // Initialize scraper new WhatsAppPageScraper();"
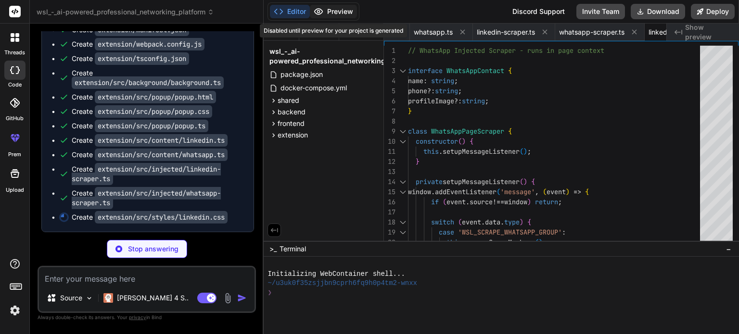
type textarea "x"
type textarea "border-radius: 50%; display: flex; align-items: center; justify-content: center…"
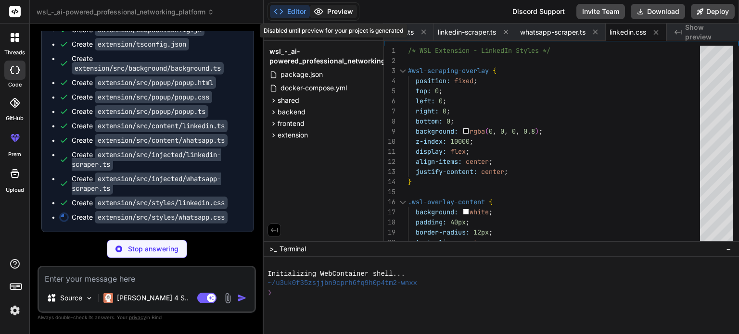
type textarea "x"
type textarea ".wsl-btn-secondary:hover { background: #e5e7eb; }"
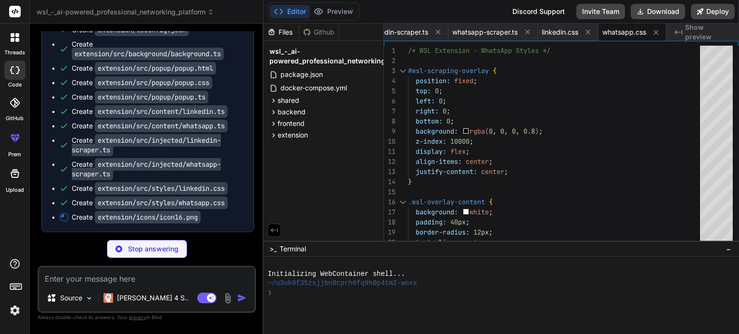
click at [738, 61] on div at bounding box center [735, 53] width 6 height 15
click at [738, 46] on div at bounding box center [735, 146] width 6 height 200
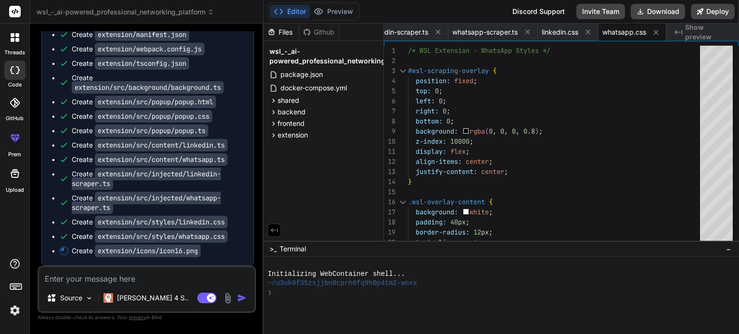
scroll to position [2282, 0]
type textarea "x"
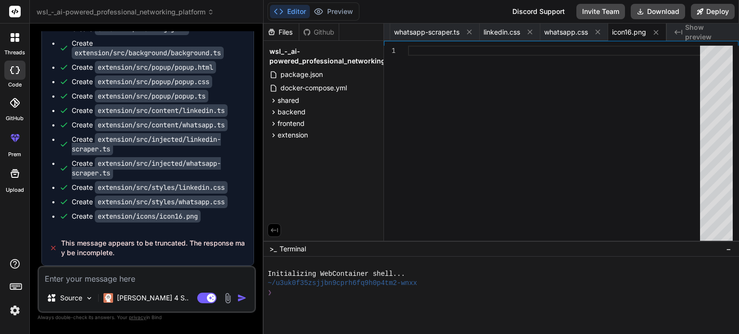
click at [190, 239] on div "This message appears to be truncated. The response may be incomplete." at bounding box center [148, 248] width 212 height 35
click at [159, 237] on div "This message appears to be truncated. The response may be incomplete." at bounding box center [148, 248] width 212 height 35
click at [293, 9] on button "Editor" at bounding box center [290, 11] width 40 height 13
click at [299, 128] on span "frontend" at bounding box center [290, 124] width 27 height 10
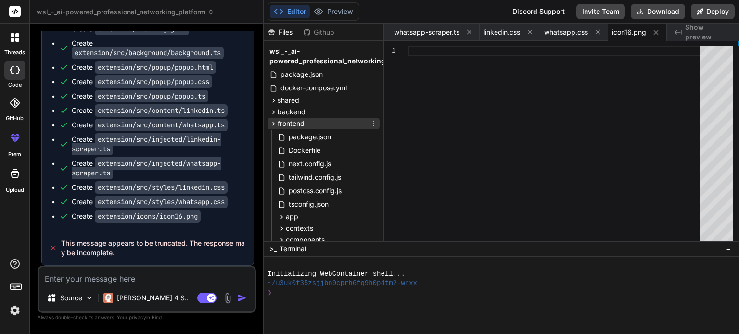
click at [299, 128] on span "frontend" at bounding box center [290, 124] width 27 height 10
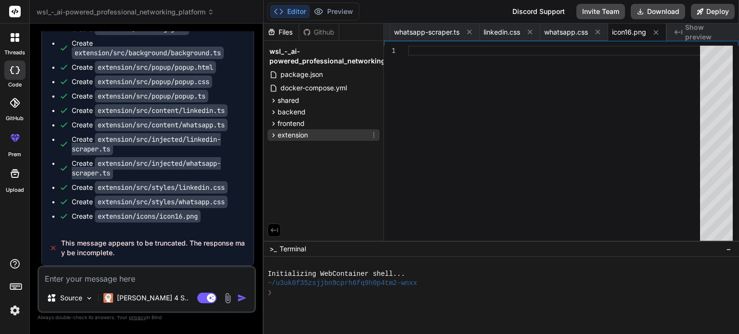
click at [300, 136] on span "extension" at bounding box center [292, 135] width 30 height 10
click at [664, 10] on button "Download" at bounding box center [657, 11] width 54 height 15
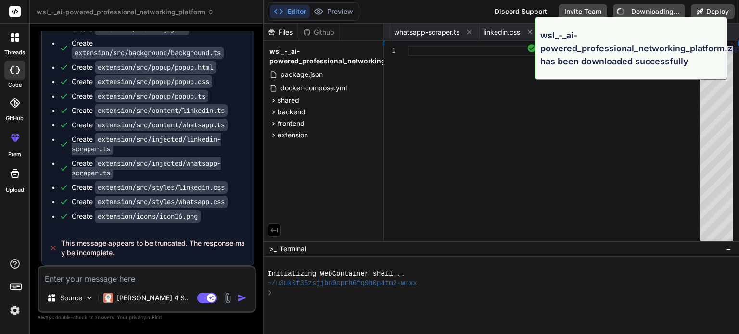
type textarea "x"
click at [525, 171] on div at bounding box center [557, 146] width 298 height 200
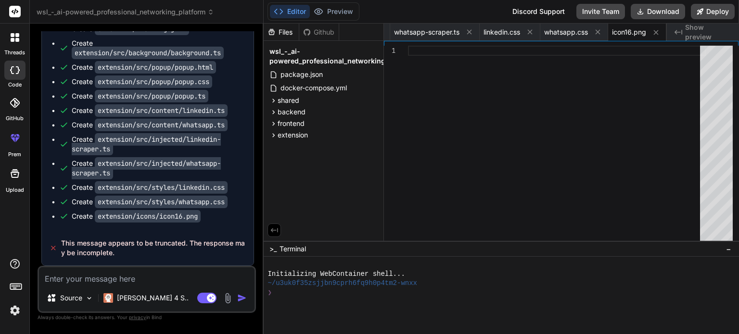
click at [131, 280] on textarea at bounding box center [146, 275] width 215 height 17
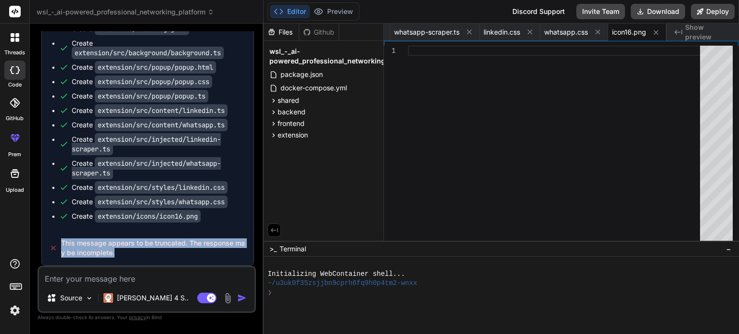
drag, startPoint x: 120, startPoint y: 255, endPoint x: 59, endPoint y: 243, distance: 62.7
click at [59, 243] on div "This message appears to be truncated. The response may be incomplete." at bounding box center [148, 248] width 212 height 35
copy span "This message appears to be truncated. The response may be incomplete."
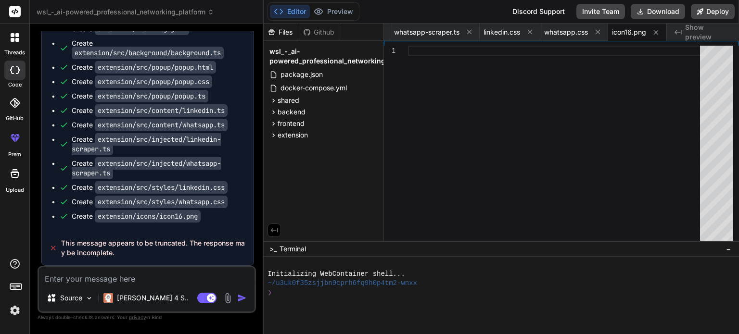
click at [158, 277] on textarea at bounding box center [146, 275] width 215 height 17
type textarea "c"
type textarea "x"
type textarea "co"
type textarea "x"
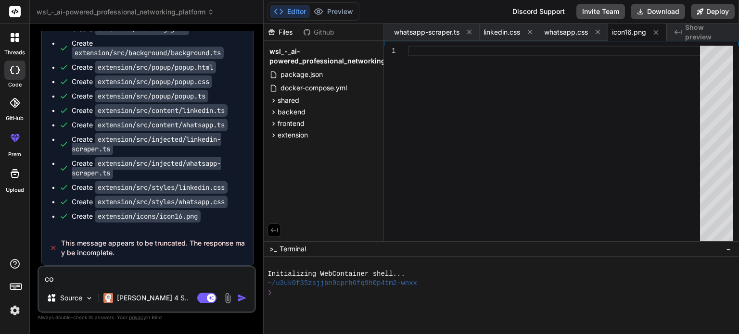
type textarea "com"
type textarea "x"
type textarea "comp"
type textarea "x"
type textarea "compl"
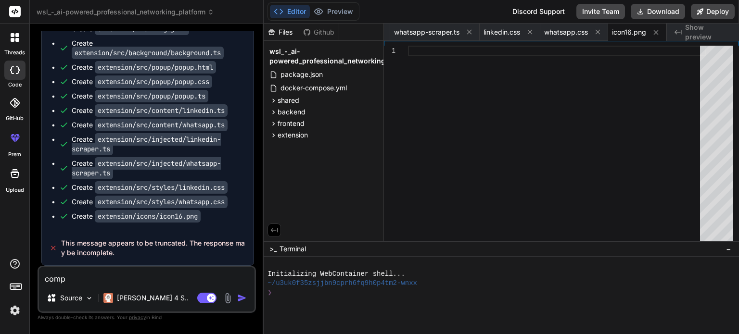
type textarea "x"
type textarea "comple"
type textarea "x"
type textarea "complet"
type textarea "x"
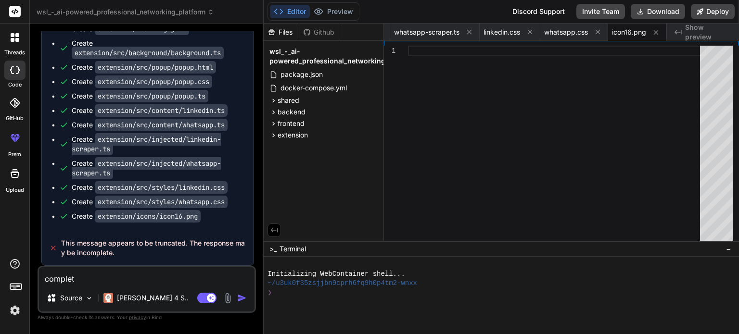
type textarea "complete"
type textarea "x"
type textarea "complete"
click at [239, 298] on img "button" at bounding box center [242, 298] width 10 height 10
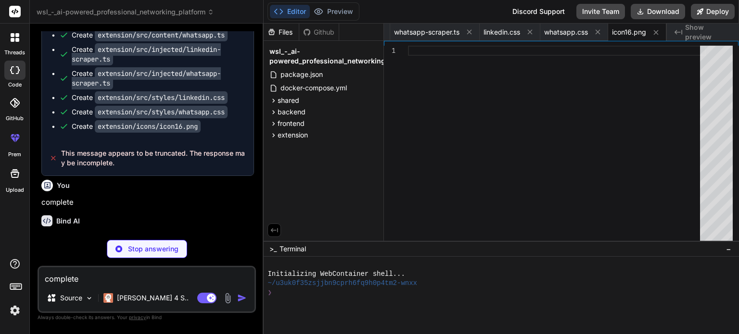
scroll to position [2416, 0]
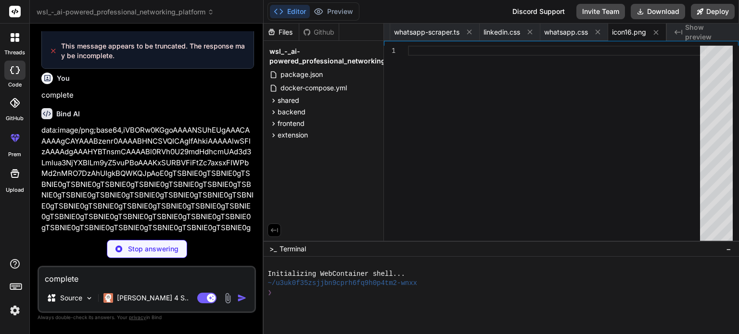
click at [194, 101] on p "complete" at bounding box center [147, 95] width 213 height 11
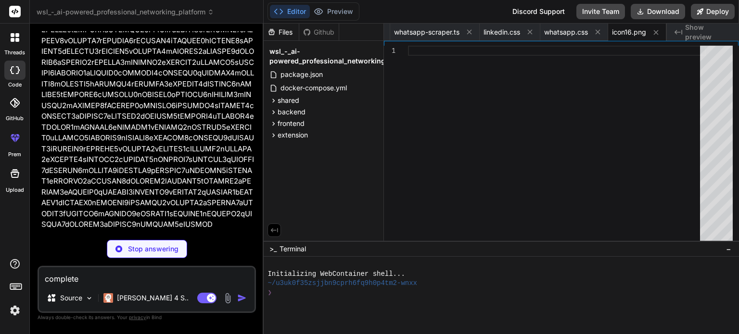
scroll to position [2971, 0]
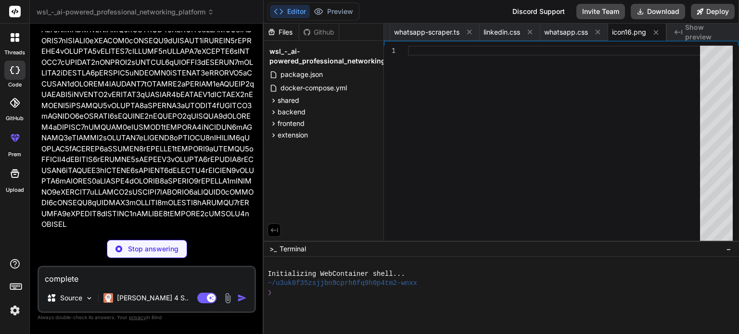
scroll to position [3274, 0]
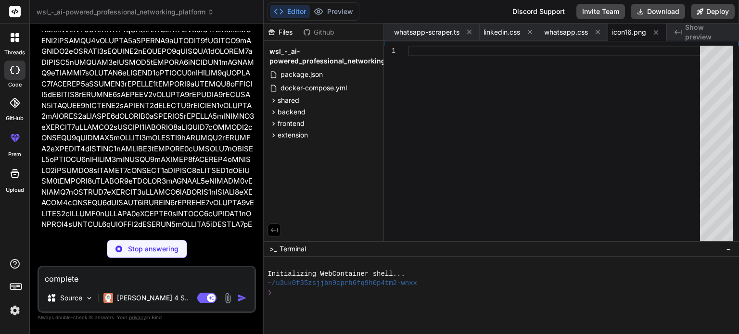
click at [201, 276] on textarea "complete" at bounding box center [146, 275] width 215 height 17
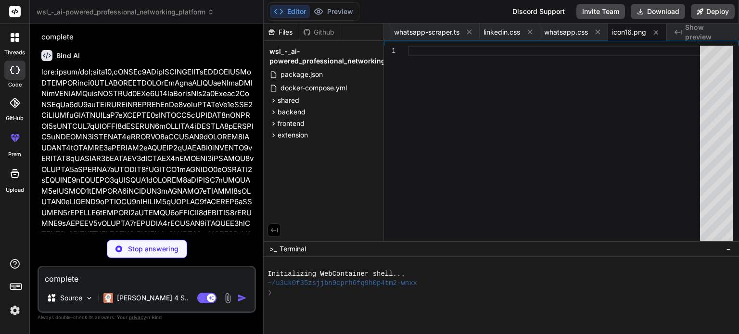
scroll to position [2466, 0]
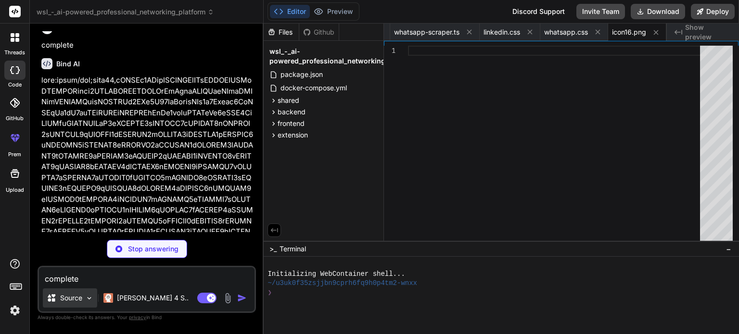
click at [84, 298] on div "Source" at bounding box center [70, 298] width 54 height 19
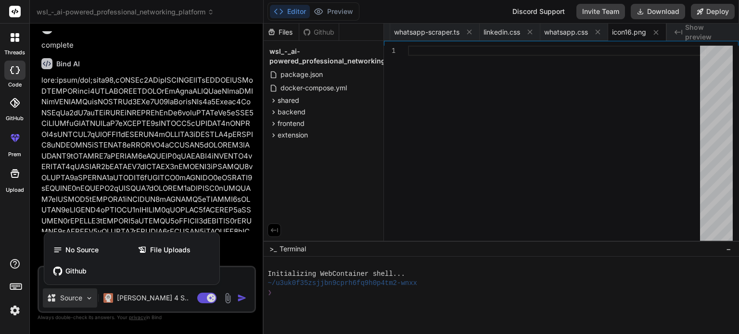
click at [84, 298] on div at bounding box center [369, 167] width 739 height 334
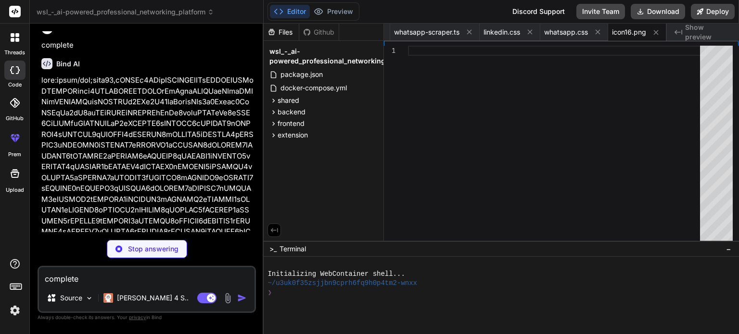
click at [198, 287] on div "complete Source Claude 4 S.. Agent Mode. When this toggle is activated, AI auto…" at bounding box center [147, 289] width 218 height 47
click at [246, 259] on div "You hello Bind AI Hello! I'm Bind AI, your expert software development assistan…" at bounding box center [147, 182] width 218 height 302
click at [234, 51] on p "complete" at bounding box center [147, 45] width 213 height 11
click at [141, 279] on textarea "complete" at bounding box center [146, 275] width 215 height 17
type textarea "x"
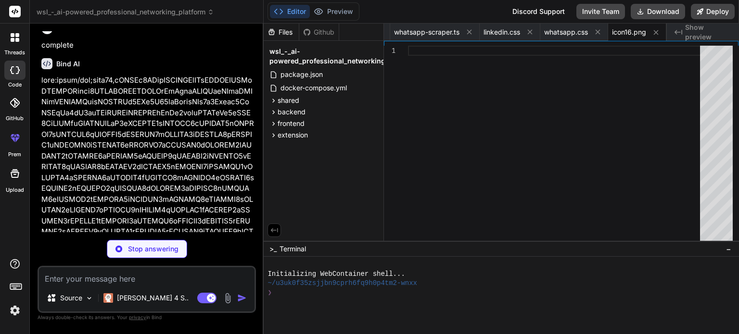
type textarea "c"
type textarea "x"
type textarea "co"
type textarea "x"
type textarea "com"
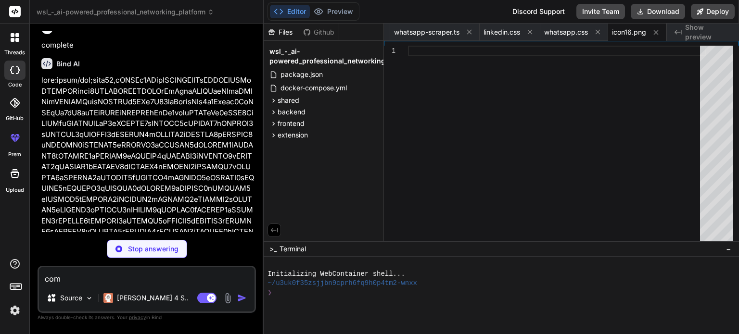
type textarea "x"
type textarea "comp"
type textarea "x"
type textarea "compl"
type textarea "x"
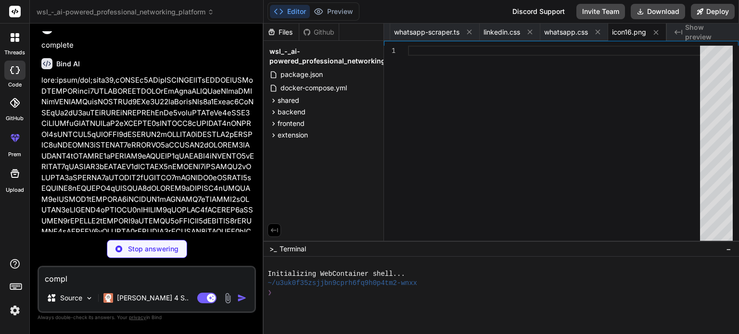
type textarea "comple"
type textarea "x"
type textarea "complet"
type textarea "x"
type textarea "complete"
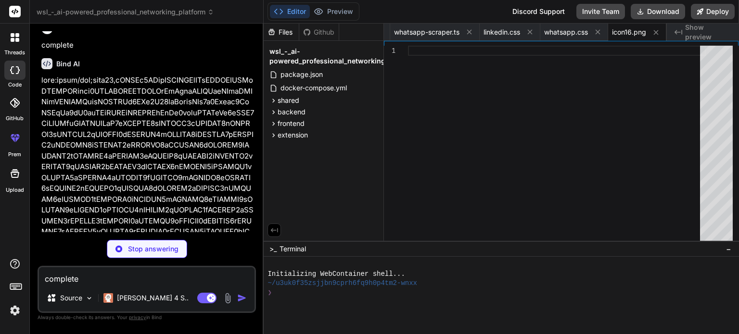
type textarea "x"
type textarea "complete"
type textarea "x"
type textarea "complete t"
type textarea "x"
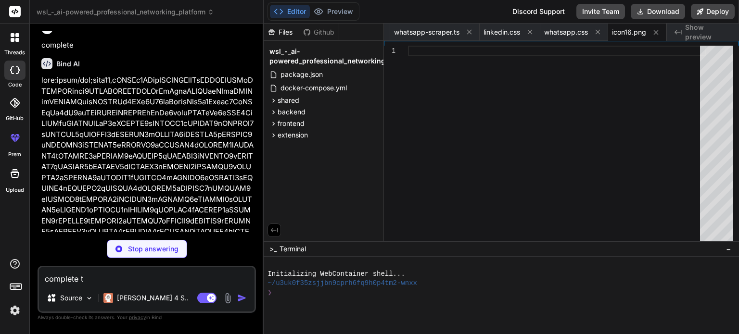
type textarea "complete th"
click at [167, 252] on p "Stop answering" at bounding box center [153, 249] width 50 height 10
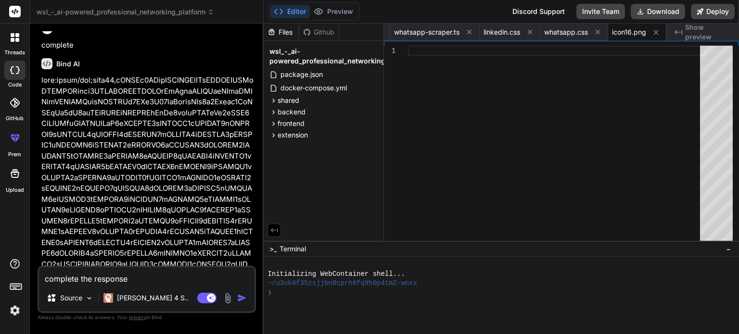
click at [117, 51] on p "complete" at bounding box center [147, 45] width 213 height 11
click at [242, 299] on img "button" at bounding box center [242, 298] width 10 height 10
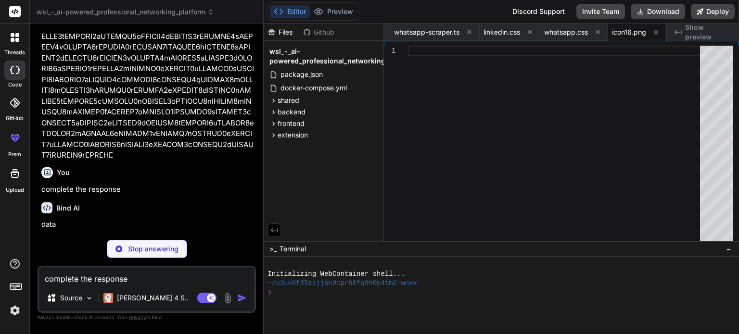
scroll to position [4909, 0]
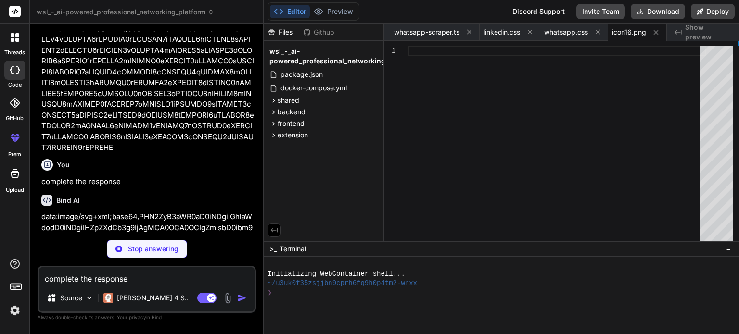
click at [214, 171] on div "You" at bounding box center [147, 165] width 213 height 12
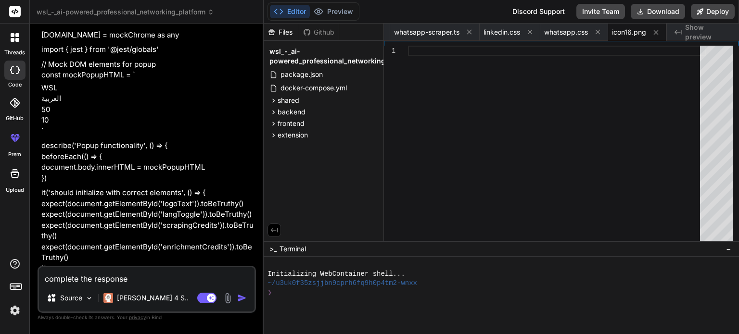
scroll to position [0, 0]
click at [484, 184] on div at bounding box center [557, 146] width 298 height 200
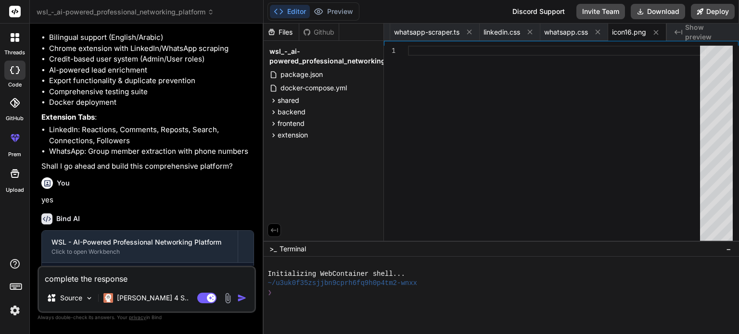
scroll to position [813, 0]
click at [246, 156] on li "WhatsApp: Group member extraction with phone numbers" at bounding box center [151, 150] width 205 height 11
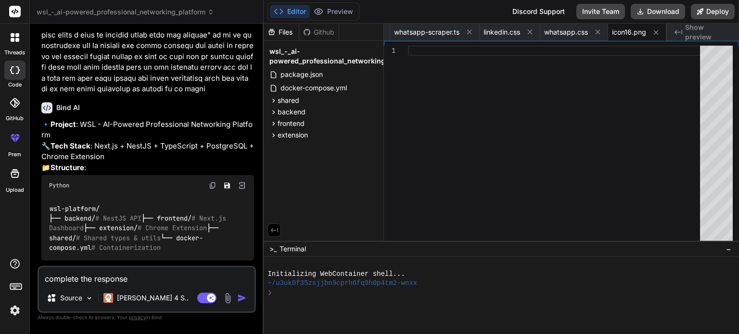
scroll to position [629, 0]
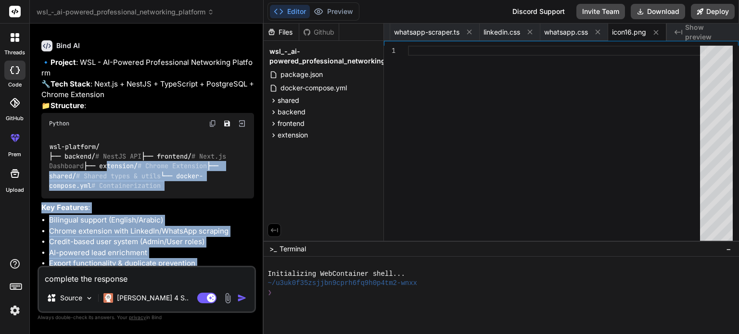
drag, startPoint x: 247, startPoint y: 185, endPoint x: 66, endPoint y: 200, distance: 181.5
click at [66, 200] on div "🔹 Project : WSL - AI-Powered Professional Networking Platform 🔧 Tech Stack : Ne…" at bounding box center [147, 206] width 213 height 298
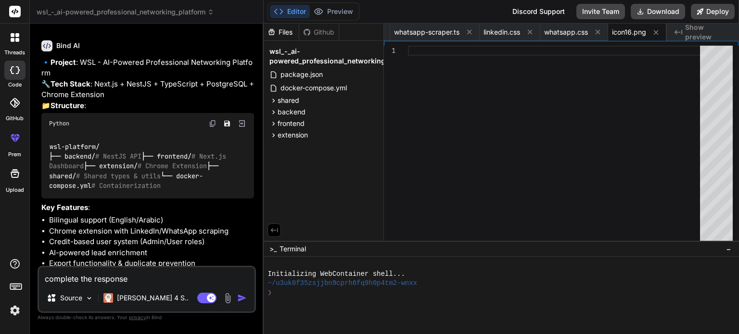
click at [166, 112] on p "🔹 Project : WSL - AI-Powered Professional Networking Platform 🔧 Tech Stack : Ne…" at bounding box center [147, 84] width 213 height 54
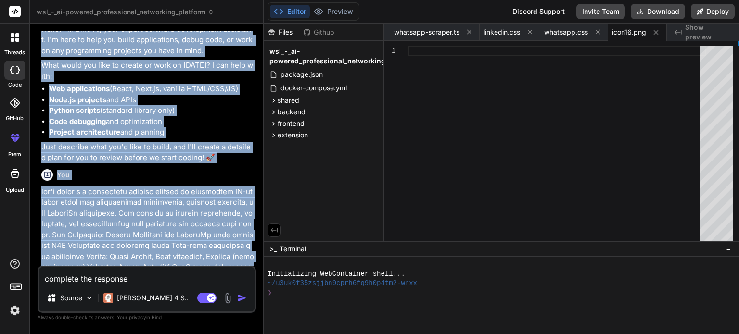
scroll to position [13, 0]
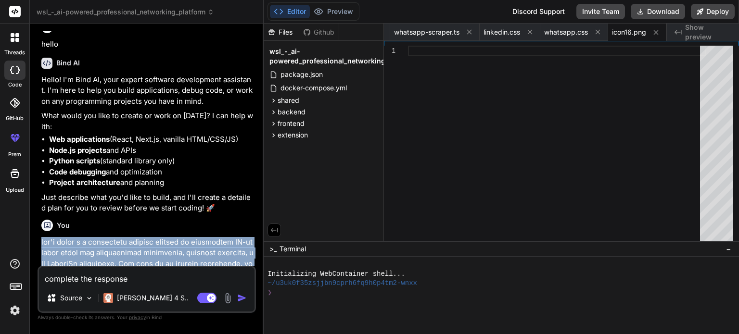
drag, startPoint x: 81, startPoint y: 198, endPoint x: 38, endPoint y: 241, distance: 61.2
click at [38, 241] on div "You hello Bind AI Hello! I'm Bind AI, your expert software development assistan…" at bounding box center [147, 182] width 218 height 302
copy p "let's build a a technology company focused on developing AI-powered tools for p…"
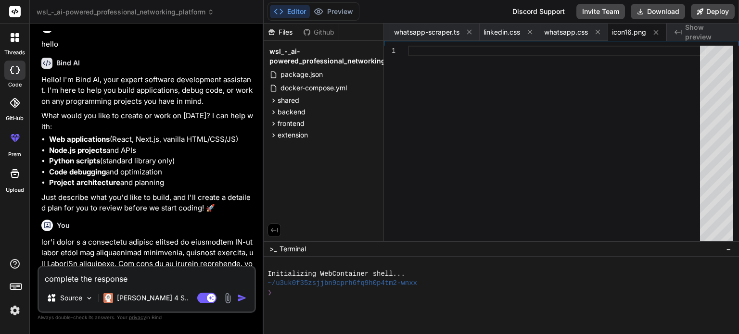
click at [13, 69] on icon at bounding box center [15, 70] width 10 height 8
click at [13, 88] on div "GitHub" at bounding box center [14, 105] width 29 height 34
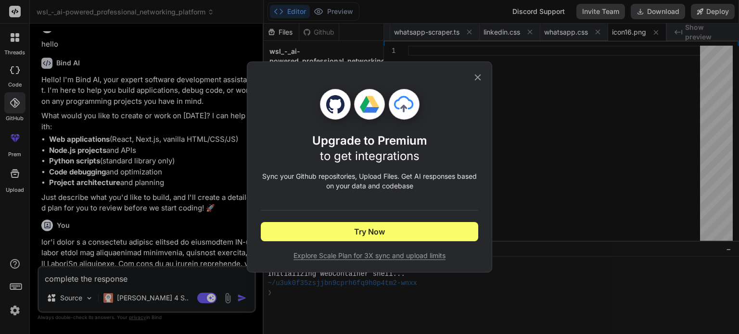
click at [482, 75] on icon at bounding box center [477, 77] width 11 height 11
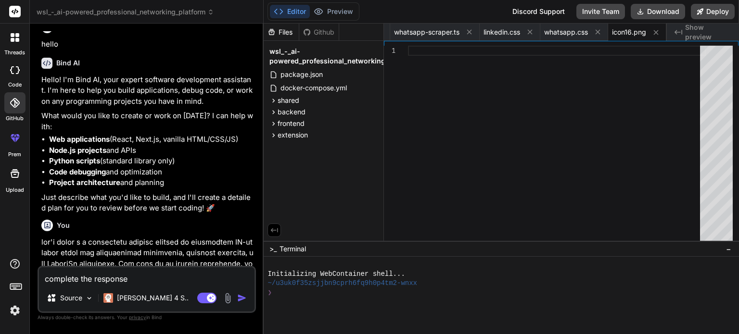
click at [11, 44] on div at bounding box center [15, 37] width 20 height 20
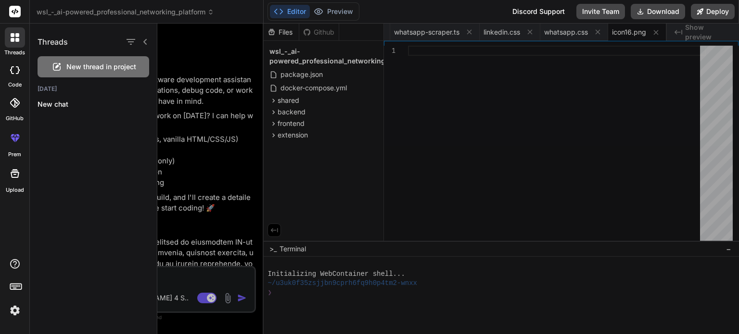
click at [502, 121] on div at bounding box center [447, 179] width 581 height 311
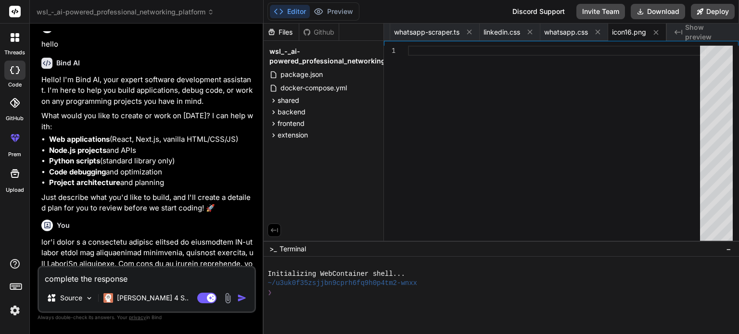
click at [160, 275] on textarea "complete the response" at bounding box center [146, 275] width 215 height 17
paste textarea "let's build a a technology company focused on developing AI-powered tools for p…"
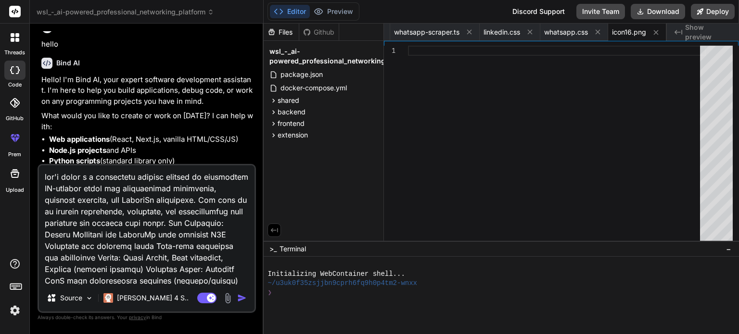
scroll to position [417, 0]
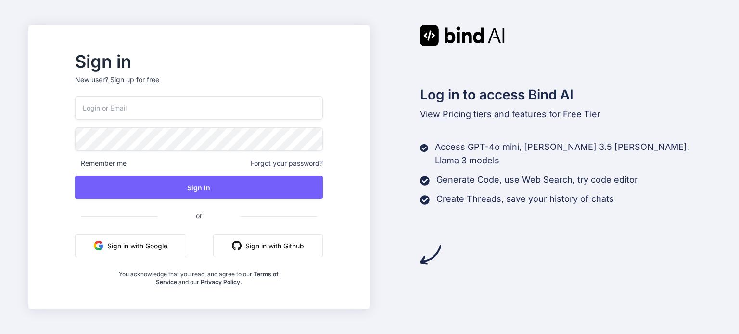
click at [146, 246] on button "Sign in with Google" at bounding box center [130, 245] width 111 height 23
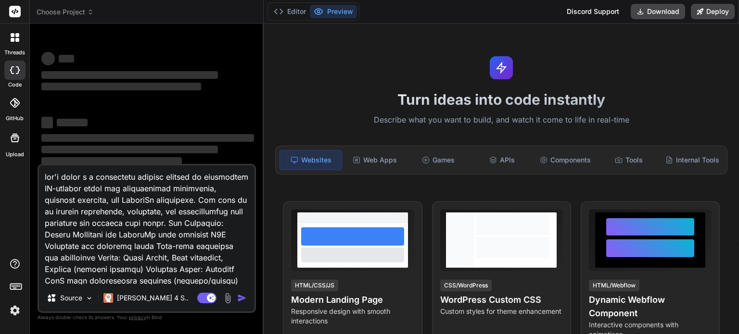
click at [114, 230] on textarea at bounding box center [146, 224] width 215 height 119
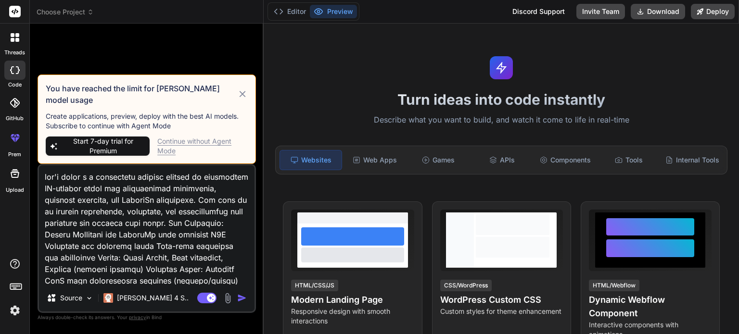
click at [15, 314] on img at bounding box center [15, 310] width 16 height 16
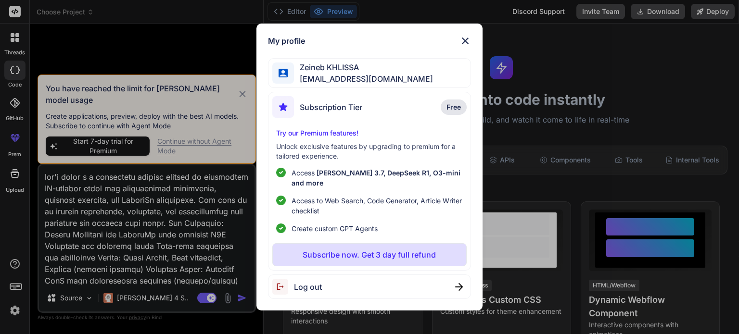
click at [465, 45] on img at bounding box center [465, 41] width 12 height 12
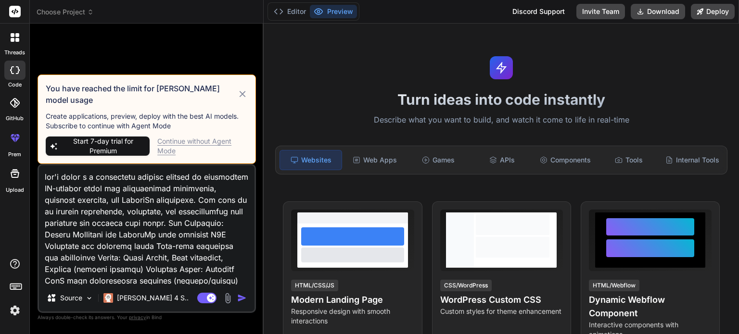
click at [200, 142] on div "Continue without Agent Mode" at bounding box center [202, 146] width 90 height 19
type textarea "x"
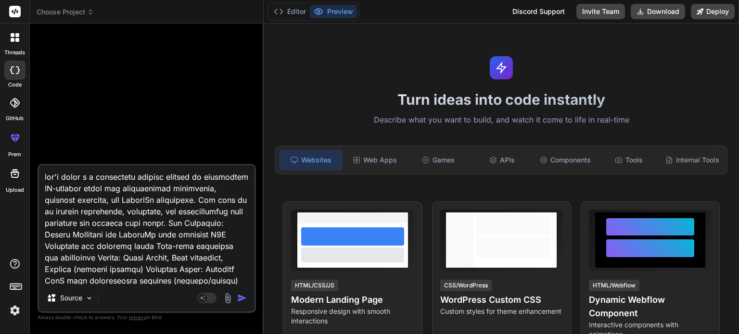
click at [212, 76] on div at bounding box center [147, 97] width 216 height 133
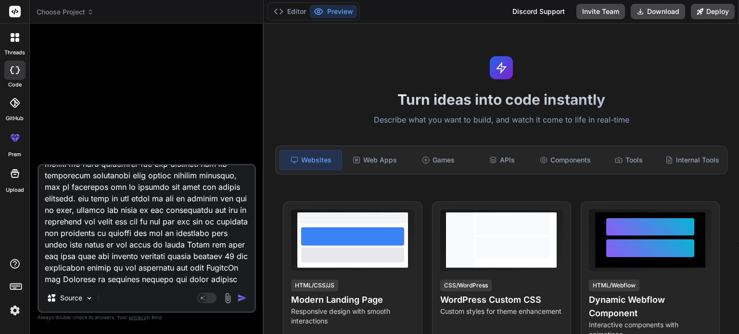
scroll to position [223, 0]
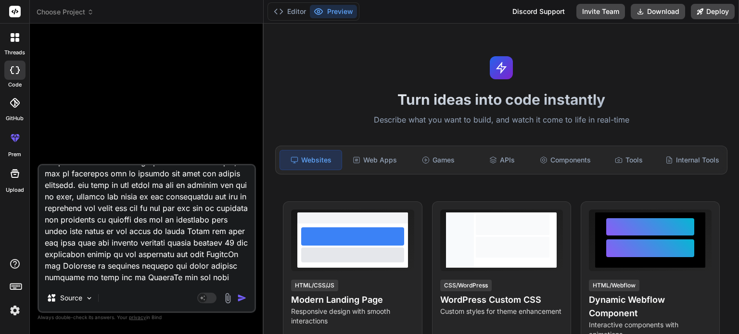
click at [161, 230] on textarea at bounding box center [146, 224] width 215 height 119
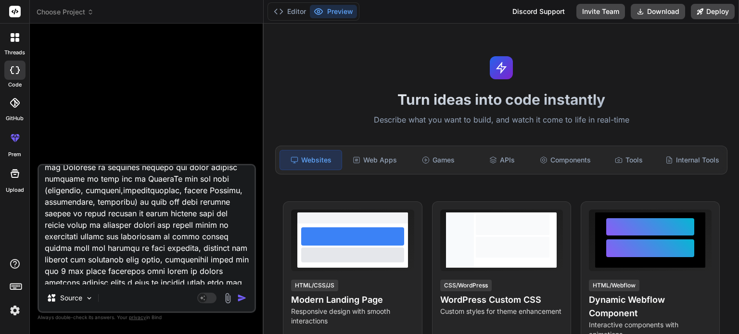
scroll to position [79, 0]
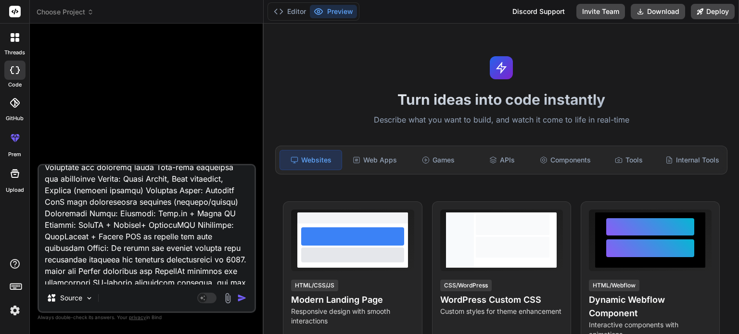
click at [137, 228] on textarea at bounding box center [146, 224] width 215 height 119
drag, startPoint x: 213, startPoint y: 226, endPoint x: 46, endPoint y: 228, distance: 166.4
click at [46, 228] on textarea at bounding box center [146, 224] width 215 height 119
type textarea "let's build a a technology company focused on developing AI-powered tools for p…"
type textarea "x"
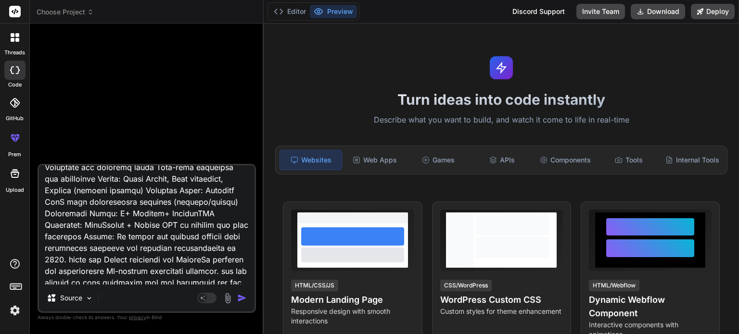
type textarea "let's build a a technology company focused on developing AI-powered tools for p…"
type textarea "x"
type textarea "let's build a a technology company focused on developing AI-powered tools for p…"
type textarea "x"
type textarea "let's build a a technology company focused on developing AI-powered tools for p…"
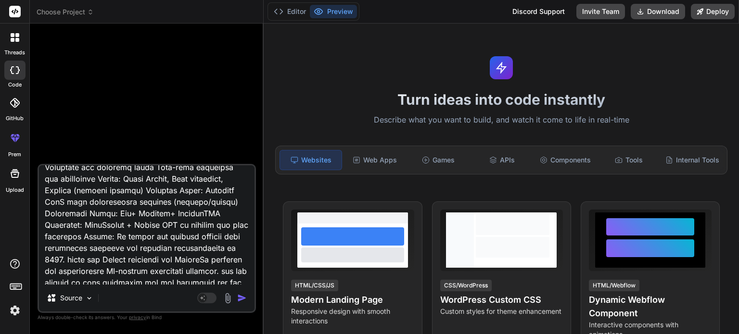
type textarea "x"
type textarea "let's build a a technology company focused on developing AI-powered tools for p…"
type textarea "x"
type textarea "let's build a a technology company focused on developing AI-powered tools for p…"
type textarea "x"
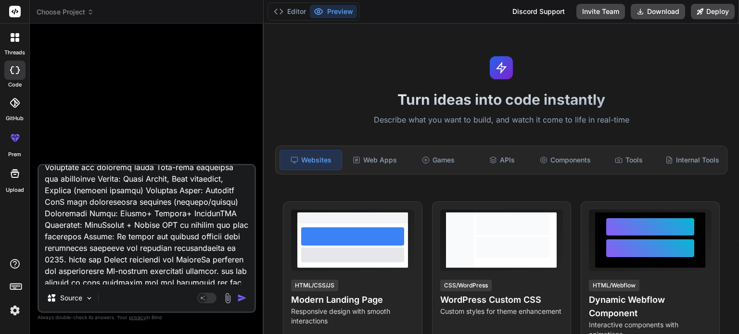
type textarea "let's build a a technology company focused on developing AI-powered tools for p…"
type textarea "x"
type textarea "let's build a a technology company focused on developing AI-powered tools for p…"
type textarea "x"
type textarea "let's build a a technology company focused on developing AI-powered tools for p…"
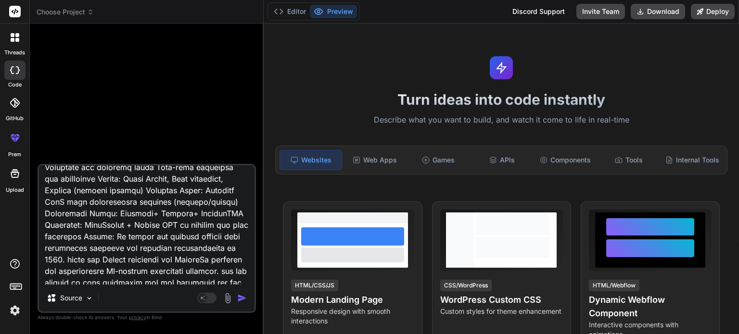
type textarea "x"
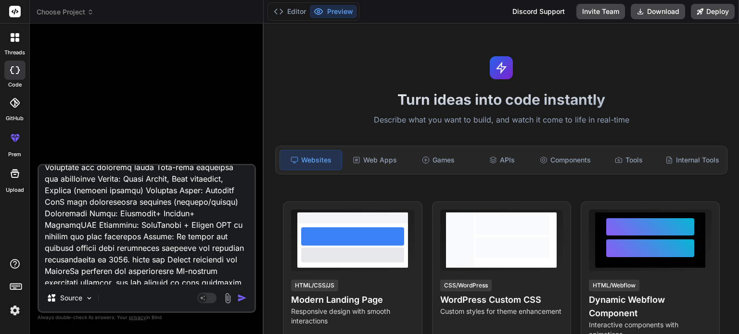
type textarea "let's build a a technology company focused on developing AI-powered tools for p…"
type textarea "x"
type textarea "let's build a a technology company focused on developing AI-powered tools for p…"
type textarea "x"
type textarea "let's build a a technology company focused on developing AI-powered tools for p…"
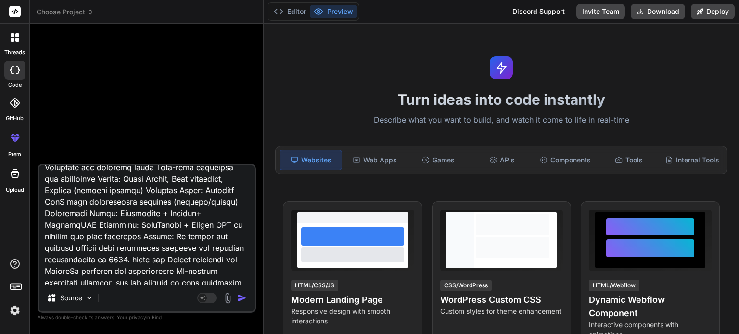
type textarea "x"
type textarea "let's build a a technology company focused on developing AI-powered tools for p…"
type textarea "x"
type textarea "let's build a a technology company focused on developing AI-powered tools for p…"
type textarea "x"
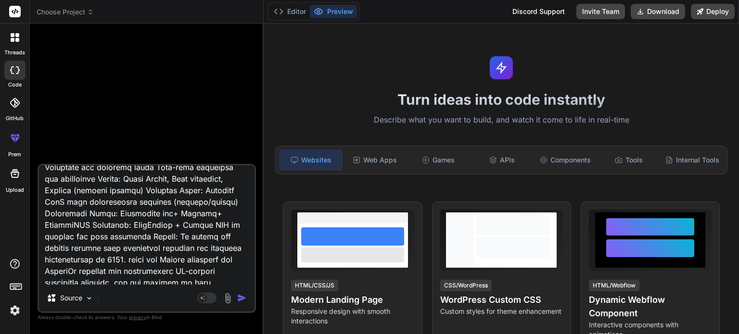
type textarea "let's build a a technology company focused on developing AI-powered tools for p…"
type textarea "x"
type textarea "let's build a a technology company focused on developing AI-powered tools for p…"
type textarea "x"
type textarea "let's build a a technology company focused on developing AI-powered tools for p…"
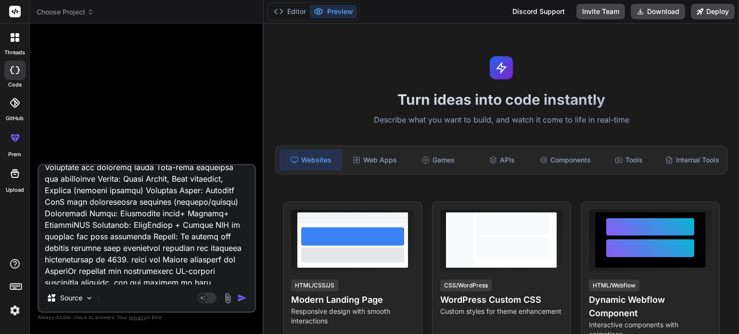
type textarea "x"
type textarea "let's build a a technology company focused on developing AI-powered tools for p…"
type textarea "x"
type textarea "let's build a a technology company focused on developing AI-powered tools for p…"
type textarea "x"
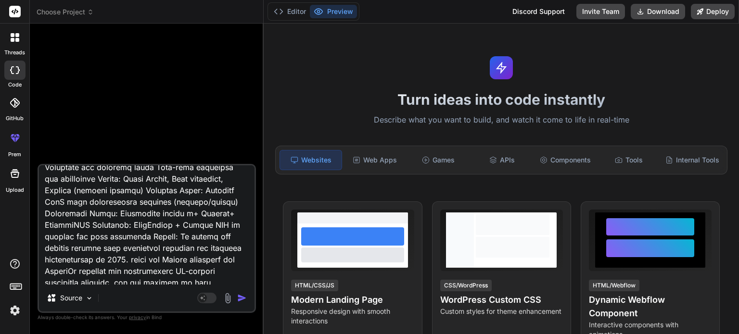
type textarea "let's build a a technology company focused on developing AI-powered tools for p…"
type textarea "x"
type textarea "let's build a a technology company focused on developing AI-powered tools for p…"
type textarea "x"
type textarea "let's build a a technology company focused on developing AI-powered tools for p…"
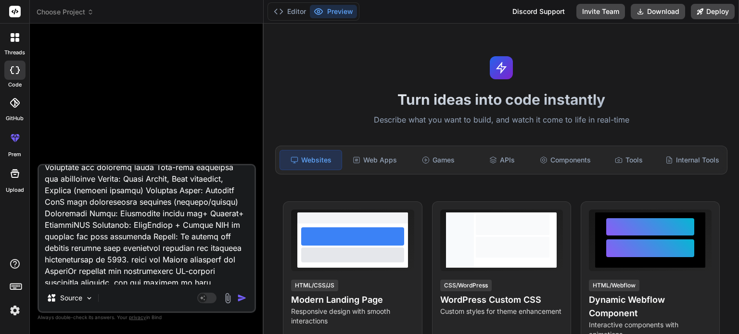
type textarea "x"
type textarea "let's build a a technology company focused on developing AI-powered tools for p…"
type textarea "x"
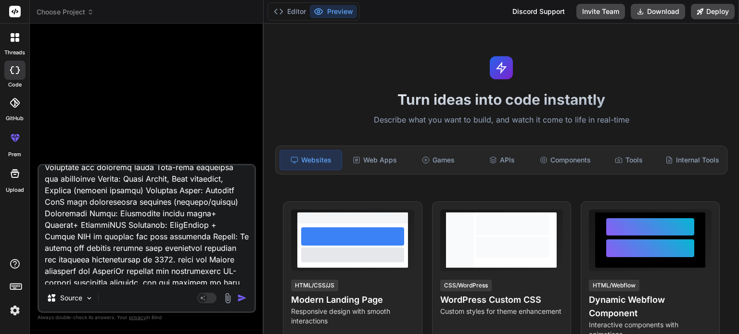
type textarea "let's build a a technology company focused on developing AI-powered tools for p…"
type textarea "x"
type textarea "let's build a a technology company focused on developing AI-powered tools for p…"
type textarea "x"
type textarea "let's build a a technology company focused on developing AI-powered tools for p…"
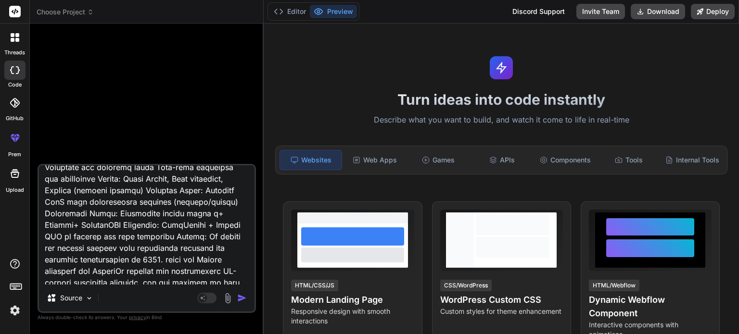
type textarea "x"
type textarea "let's build a a technology company focused on developing AI-powered tools for p…"
type textarea "x"
type textarea "let's build a a technology company focused on developing AI-powered tools for p…"
type textarea "x"
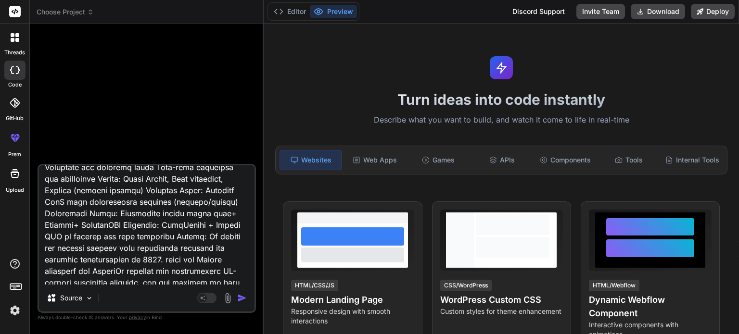
type textarea "let's build a a technology company focused on developing AI-powered tools for p…"
type textarea "x"
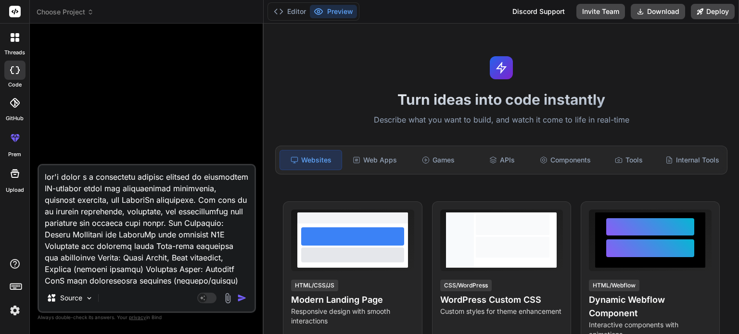
scroll to position [406, 0]
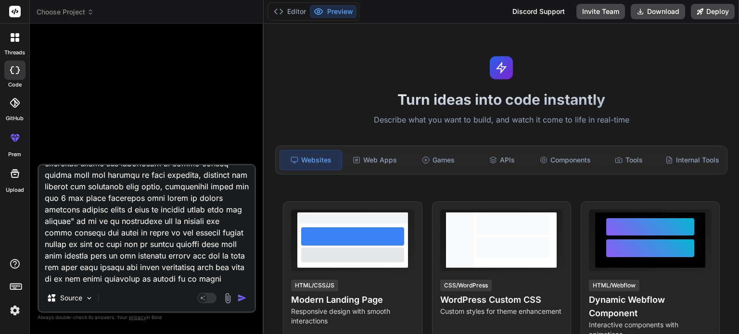
type textarea "let's build a a technology company focused on developing AI-powered tools for p…"
click at [242, 294] on img "button" at bounding box center [242, 298] width 10 height 10
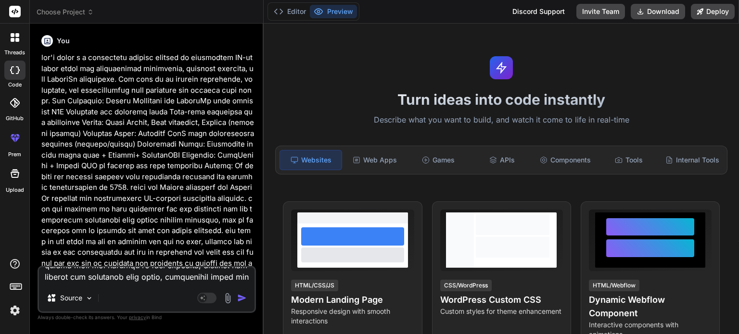
scroll to position [0, 0]
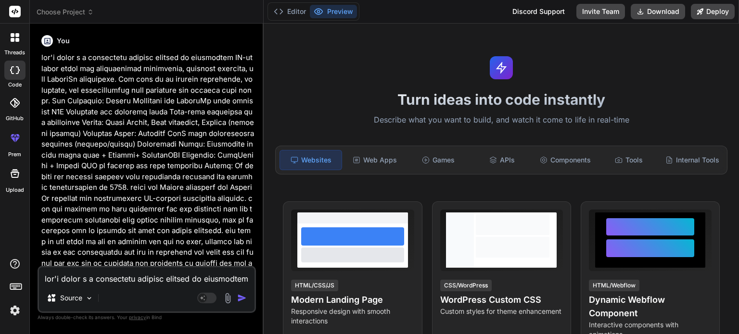
click at [258, 232] on div "Bind AI Web Search Created with Pixso. Code Generator You Bind AI ‌ ‌ ‌ ‌ Sourc…" at bounding box center [147, 179] width 234 height 310
click at [255, 127] on div "You Bind AI ‌ ‌ ‌ ‌" at bounding box center [147, 148] width 216 height 235
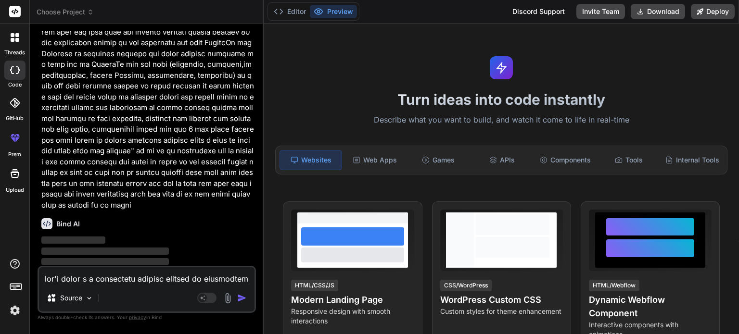
scroll to position [254, 0]
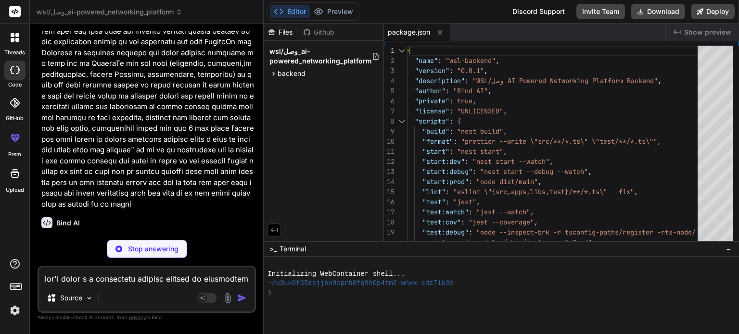
type textarea "x"
type textarea "}"
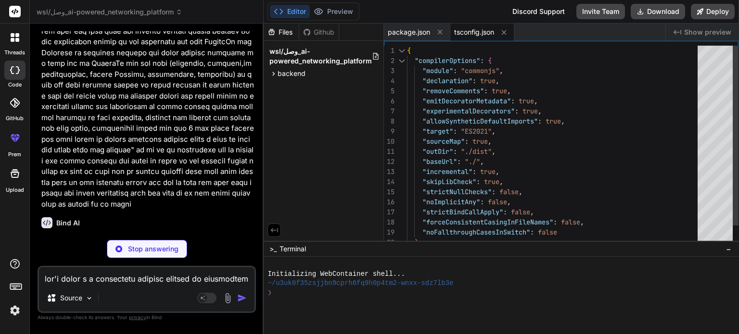
type textarea "x"
type textarea "# Port PORT=3000"
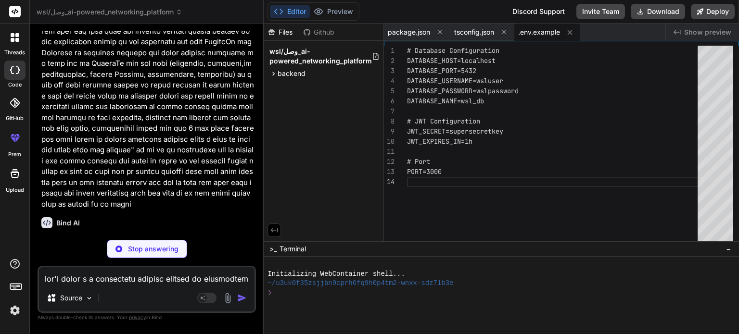
type textarea "x"
type textarea "DATABASE_PASSWORD: ${DATABASE_PASSWORD} DATABASE_NAME: ${DATABASE_NAME} JWT_SEC…"
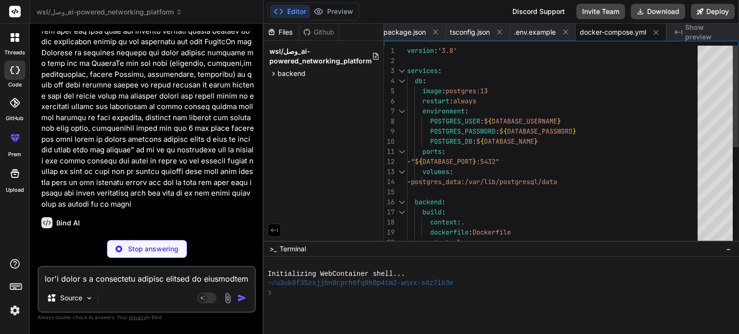
type textarea "x"
type textarea "COPY --from=development /app/dist ./dist COPY --from=development /app/node_modu…"
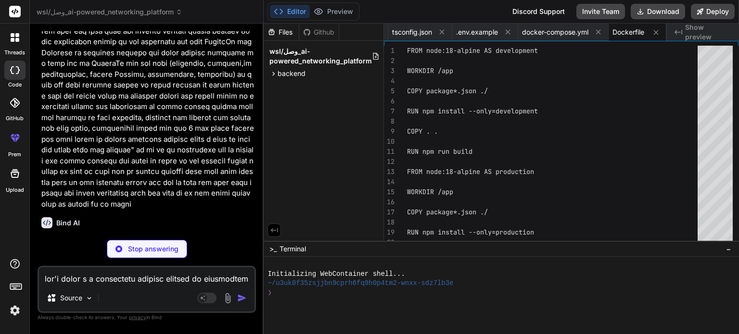
type textarea "x"
type textarea "bootstrap();"
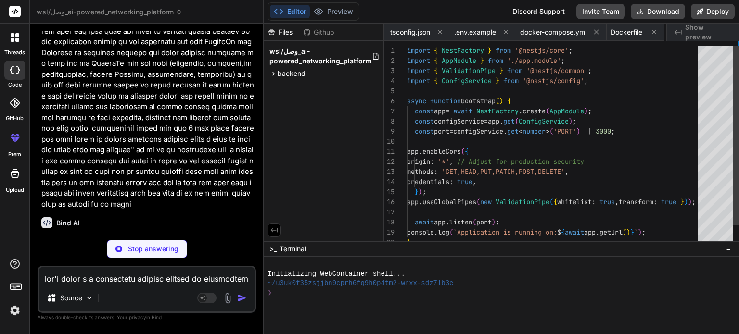
scroll to position [0, 122]
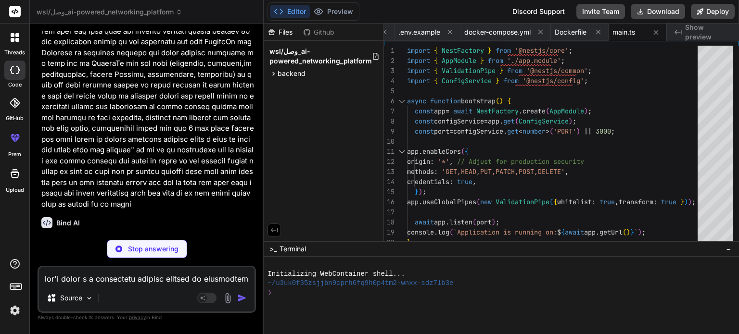
type textarea "x"
type textarea "AuthModule, LeadsModule, ScrapingModule, EnrichmentModule, ], controllers: [], …"
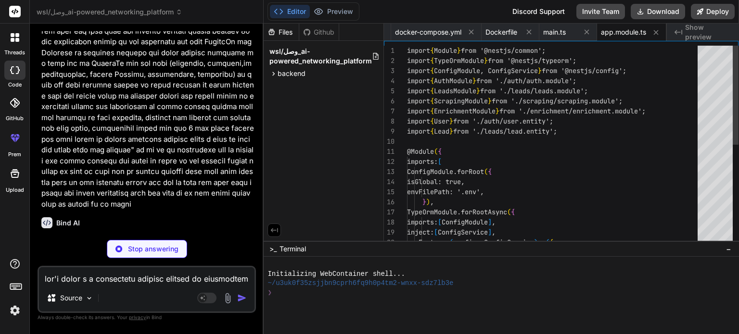
type textarea "x"
type textarea "export enum UserRole { USER = 'user', ADMIN = 'admin', }"
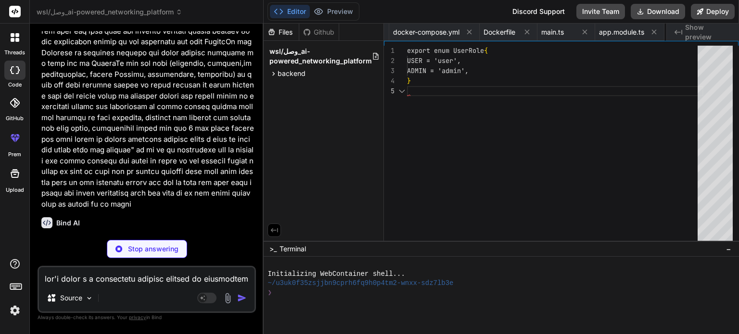
scroll to position [0, 271]
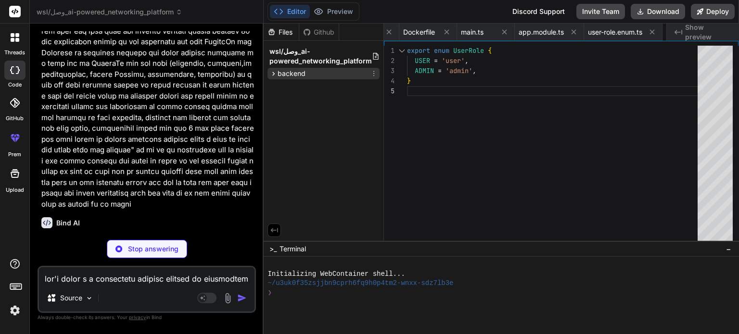
type textarea "x"
type textarea "}"
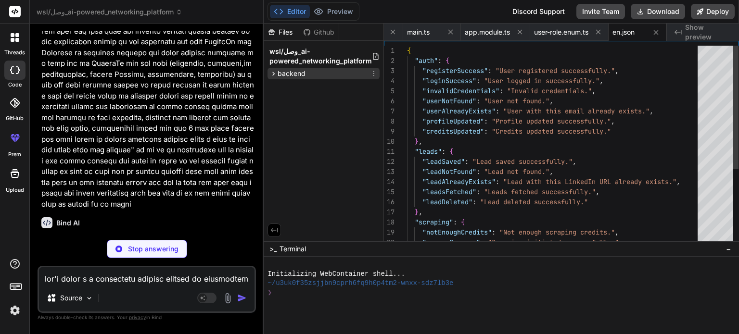
click at [272, 71] on icon at bounding box center [273, 74] width 8 height 8
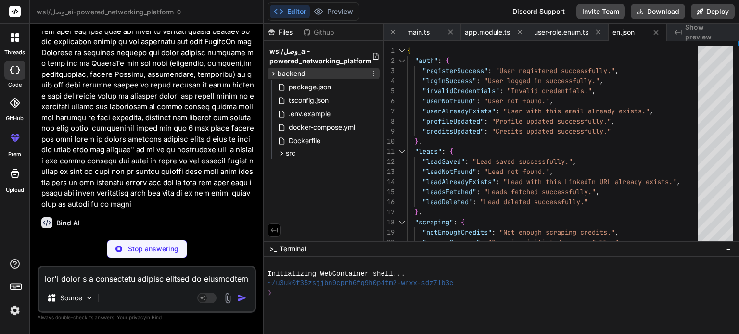
scroll to position [0, 387]
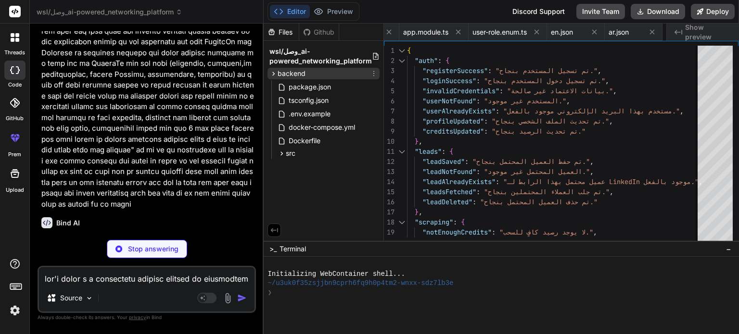
type textarea "x"
type textarea "@OneToMany(() => Lead, (lead) => lead.user) leads: Lead[]; }"
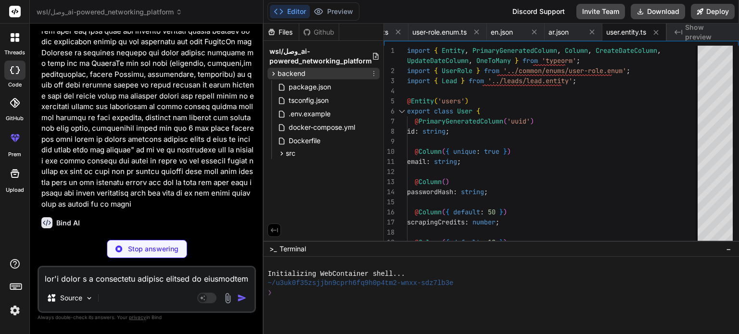
type textarea "x"
type textarea "], providers: [AuthService, JwtStrategy], controllers: [AuthController], export…"
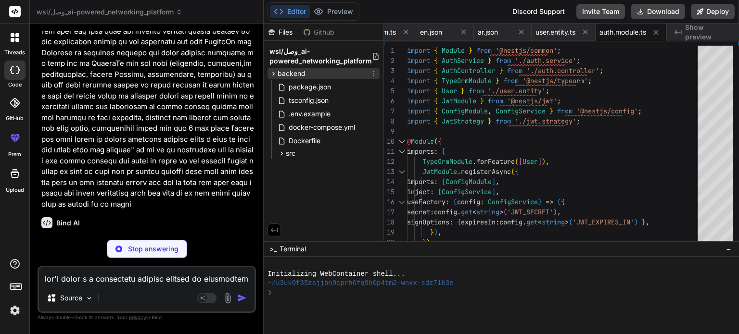
type textarea "x"
type textarea "async validate(payload: { sub: string; email: string }): Promise<User> { const …"
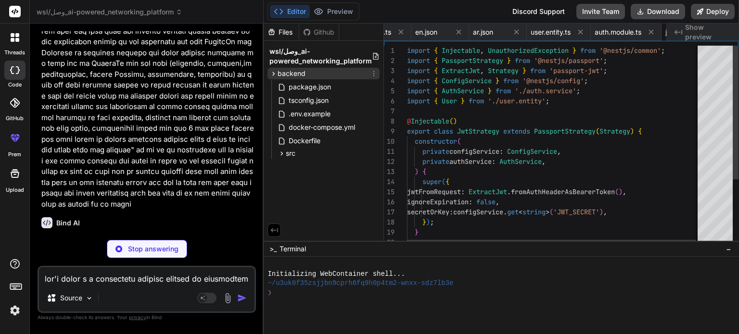
scroll to position [0, 590]
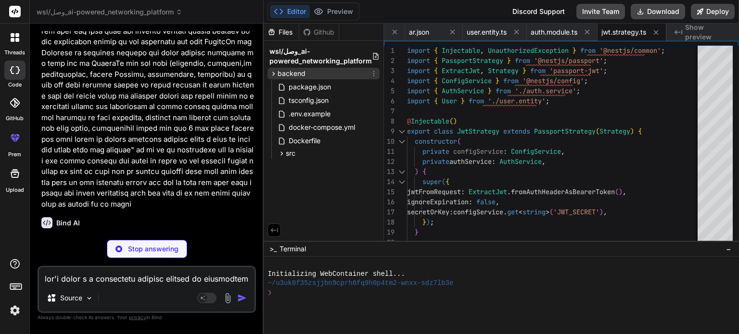
type textarea "x"
type textarea "} await this.usersRepository.save(user); const { passwordHash, ...result } = us…"
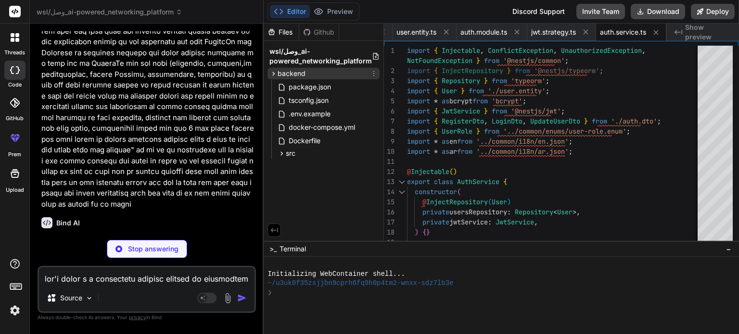
type textarea "x"
type textarea "// This endpoint is for admin to update any user's credits. // For a user to de…"
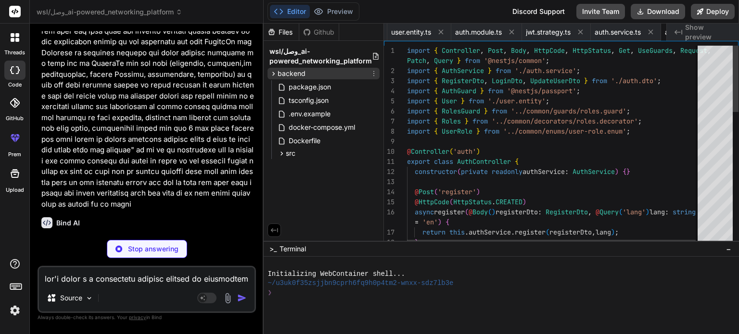
scroll to position [0, 739]
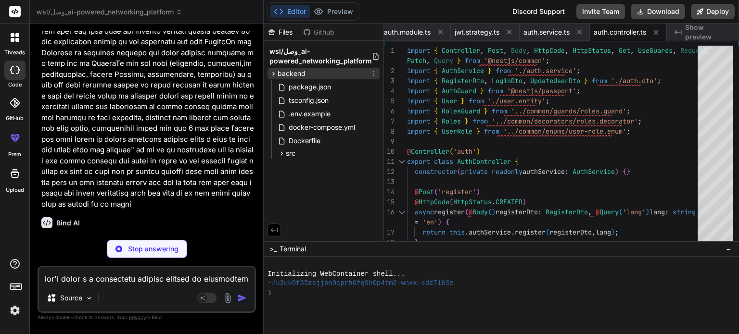
type textarea "x"
type textarea "@IsEnum(UserRole) role?: UserRole; }"
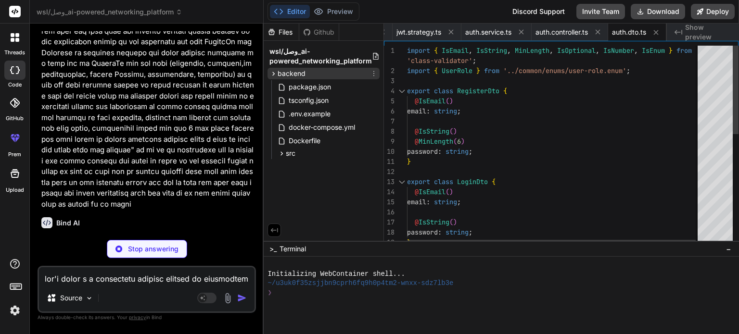
type textarea "x"
type textarea "import { SetMetadata } from '@nestjs/common'; import { UserRole } from '../enum…"
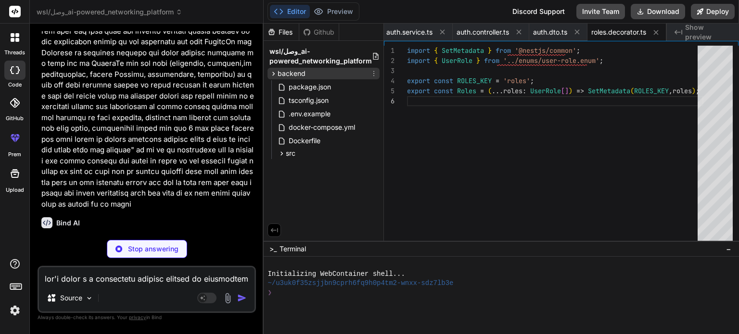
type textarea "x"
type textarea "return requiredRoles.some((role) => user.role === role); } }"
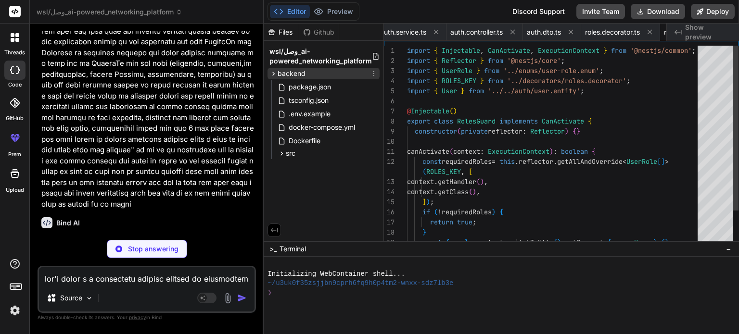
scroll to position [0, 944]
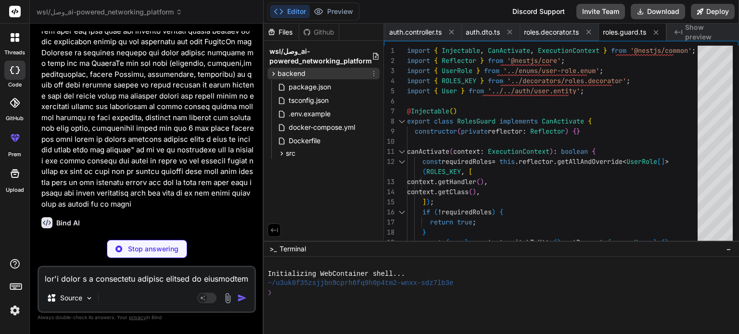
type textarea "x"
type textarea "@UpdateDateColumn() updatedAt: Date; @ManyToOne(() => User, (user) => user.lead…"
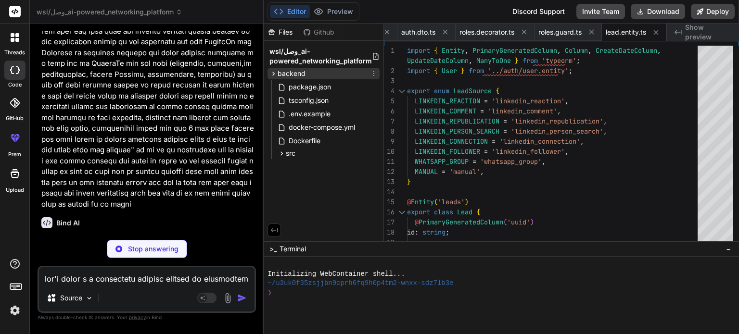
type textarea "x"
type textarea "controllers: [LeadsController], exports: [LeadsService], }) export class LeadsM…"
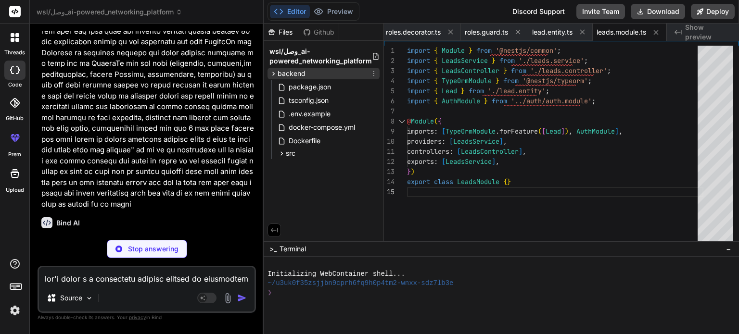
type textarea "x"
type textarea "return this.leadsRepository.save(newLead); } }"
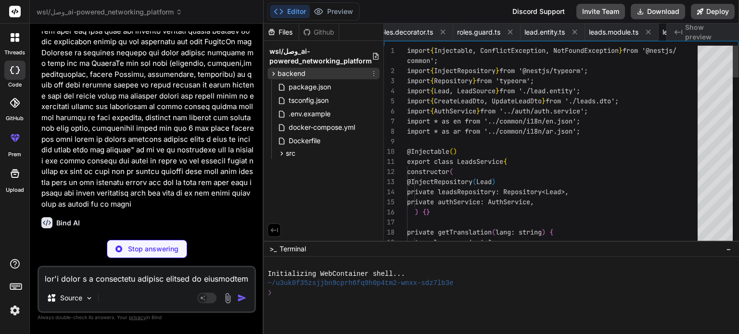
scroll to position [0, 1156]
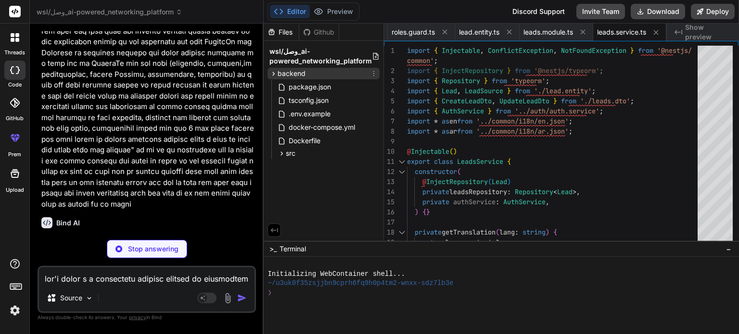
type textarea "x"
type textarea "// In a real scenario, this would be called by the scraping service after a suc…"
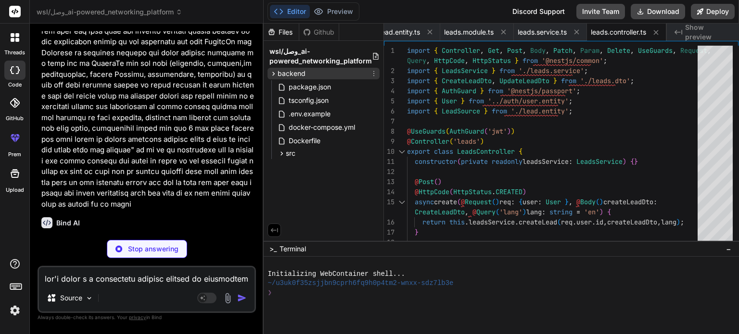
type textarea "x"
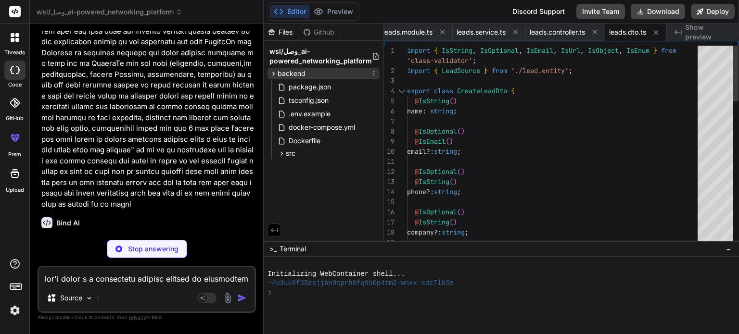
type textarea "x"
type textarea "export class ScrapingModule {}"
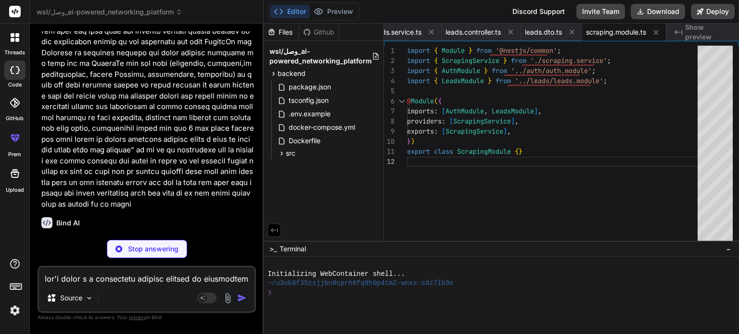
click at [164, 217] on div "Bind AI" at bounding box center [147, 222] width 213 height 11
type textarea "x"
type textarea "console.error(`Failed to save WhatsApp lead: ${error.message}`); // Continue to…"
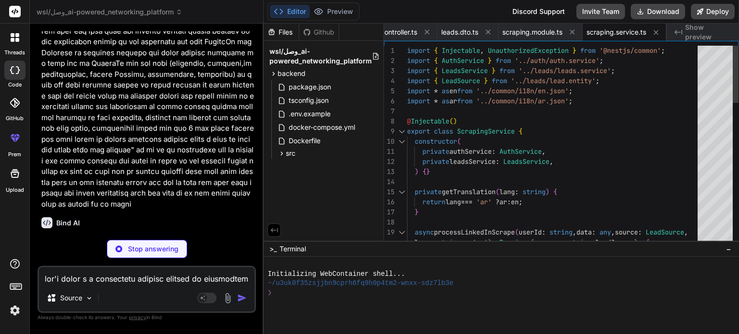
type textarea "x"
type textarea "export class EnrichmentModule {}"
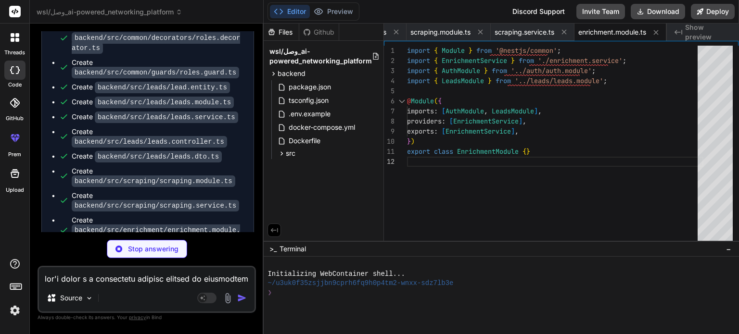
scroll to position [1167, 0]
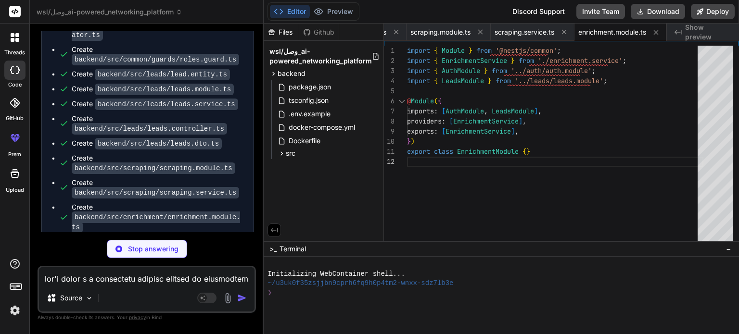
type textarea "x"
type textarea "enrichment }, lang); return { message: t.enrichment.enrichmentSuccess, enriched…"
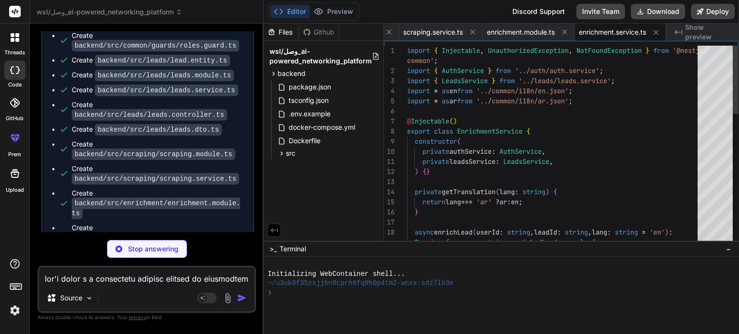
scroll to position [1181, 0]
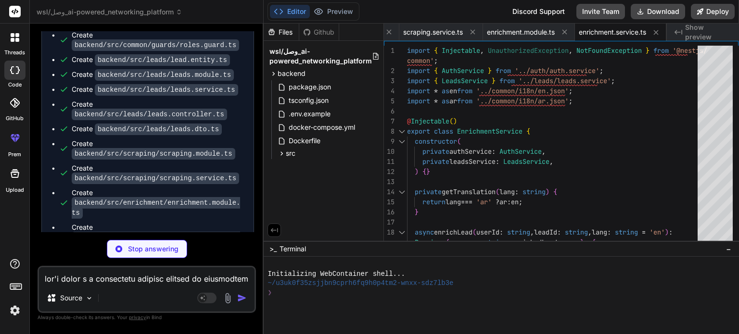
type textarea "x"
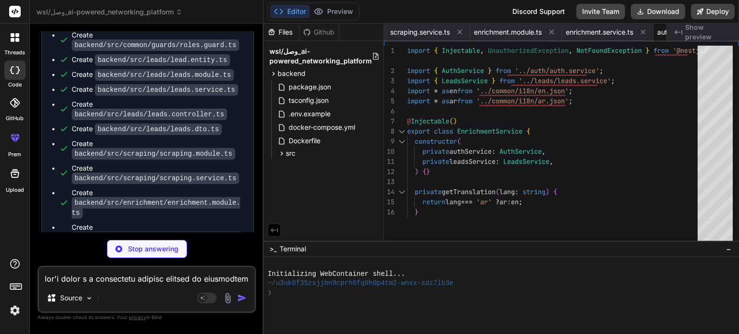
type textarea "x"
type textarea "] }"
type textarea "x"
type textarea "<button id="export-whatsapp-data" class="export-btn" style="display: none;">Exp…"
type textarea "x"
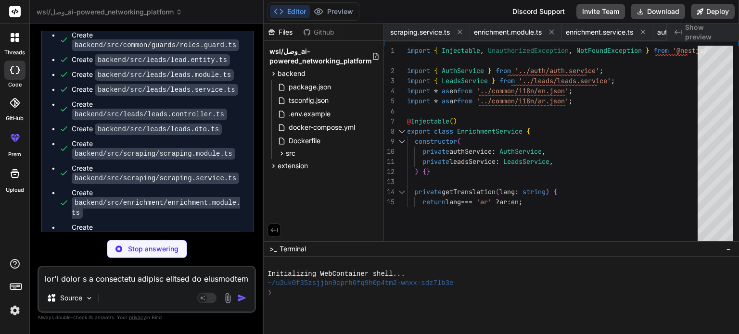
type textarea "flex-direction: row-reverse; } body[dir="rtl"] #auth-email, body[dir="rtl"] #au…"
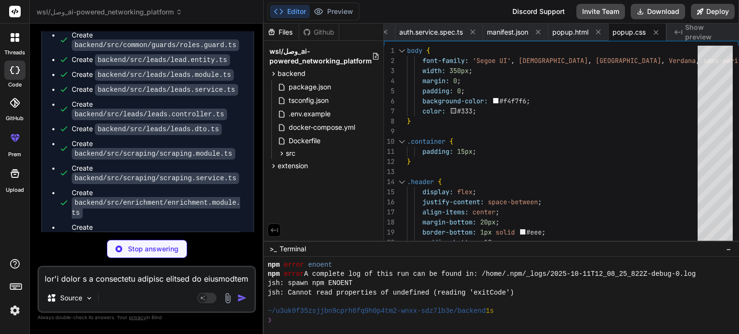
type textarea "x"
type textarea ""linkedinConnection": "LinkedIn Connection", "linkedinFollower": "LinkedIn Foll…"
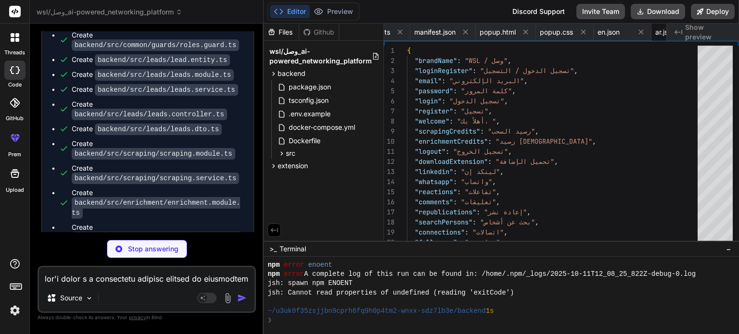
scroll to position [0, 2041]
click at [231, 136] on ul "Create backend/package.json Create backend/tsconfig.json Create backend/.env.ex…" at bounding box center [147, 90] width 192 height 686
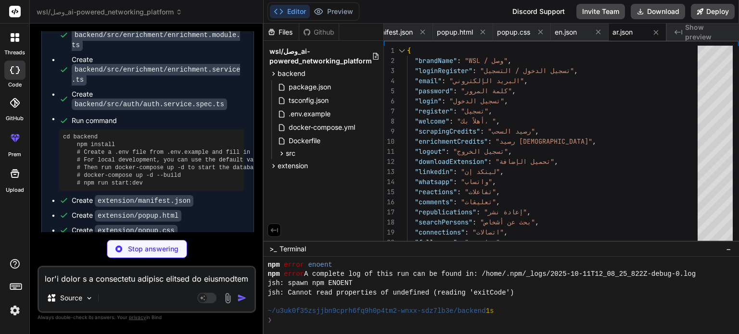
scroll to position [1352, 0]
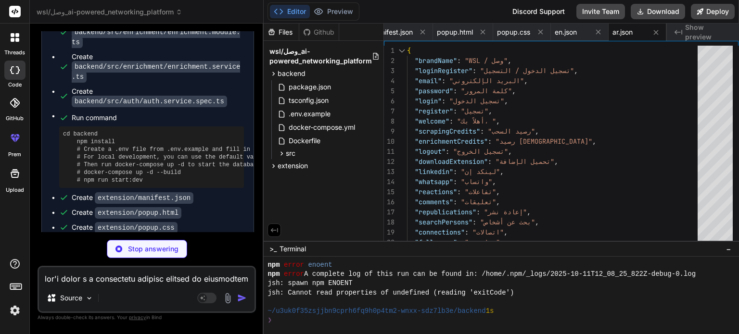
type textarea "x"
type textarea "updateUI(null); } });"
type textarea "x"
type textarea "// For now, just acknowledge messages from content scripts if needed sendRespon…"
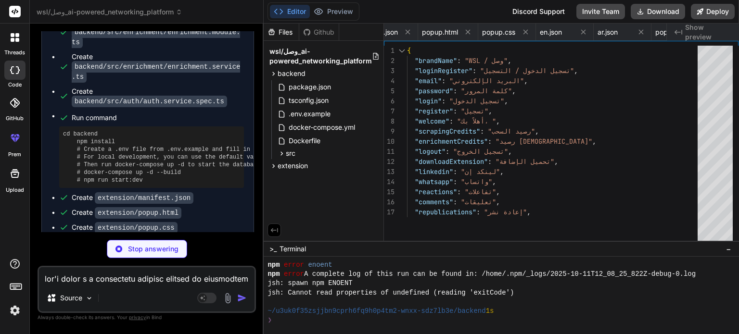
scroll to position [0, 2168]
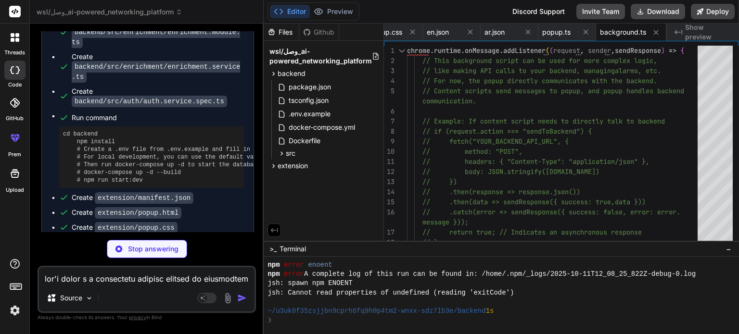
click at [229, 223] on div "Create extension/popup.css" at bounding box center [151, 228] width 185 height 10
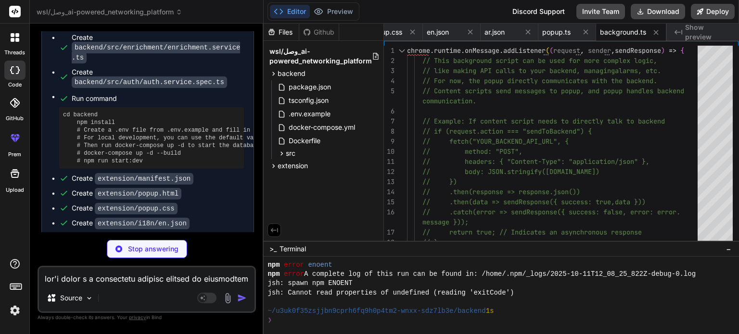
scroll to position [1382, 0]
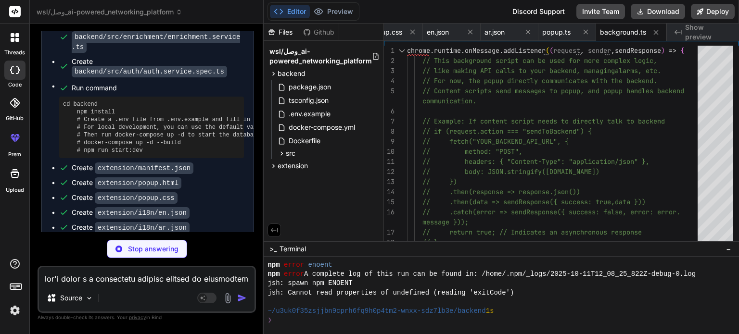
type textarea "x"
type textarea "sendResponse({ success: true, data: scrapedData }); } return true; // Indicates…"
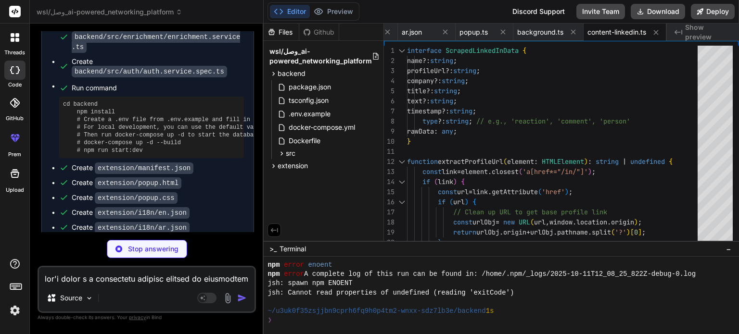
click at [216, 193] on div "Create extension/popup.css" at bounding box center [151, 198] width 185 height 10
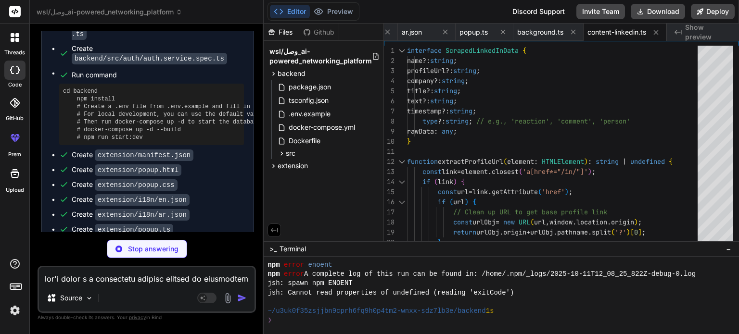
scroll to position [1396, 0]
type textarea "x"
type textarea "sendResponse({ success: false, error }); } else { sendResponse({ success: true,…"
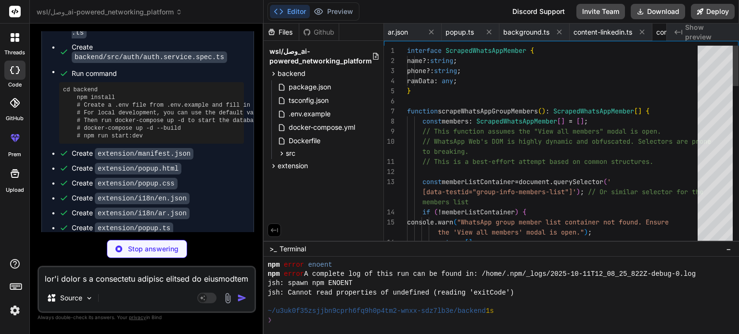
scroll to position [0, 2340]
click at [190, 238] on div "Create extension/background.ts" at bounding box center [151, 243] width 185 height 10
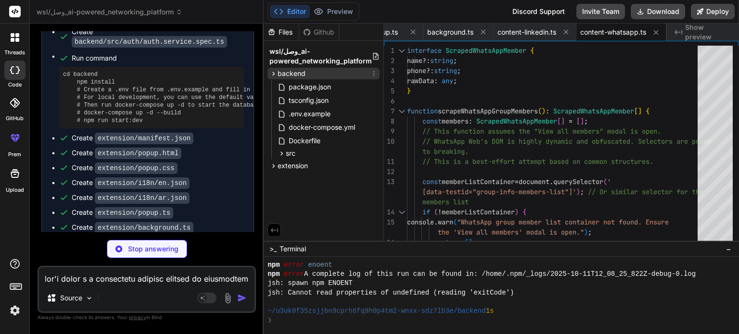
click at [312, 73] on div "backend" at bounding box center [323, 74] width 112 height 12
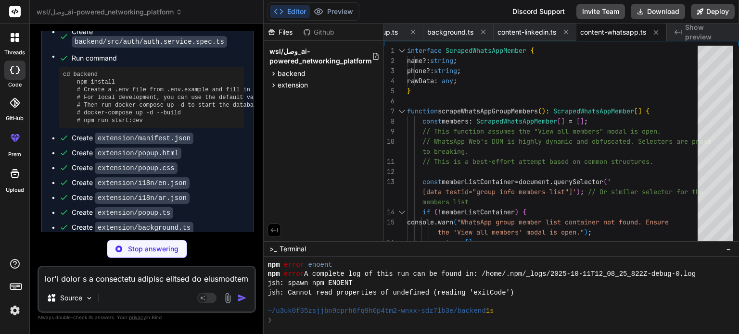
click at [235, 238] on div "Create extension/content-linkedin.ts" at bounding box center [151, 243] width 185 height 10
click at [306, 88] on span "extension" at bounding box center [292, 85] width 30 height 10
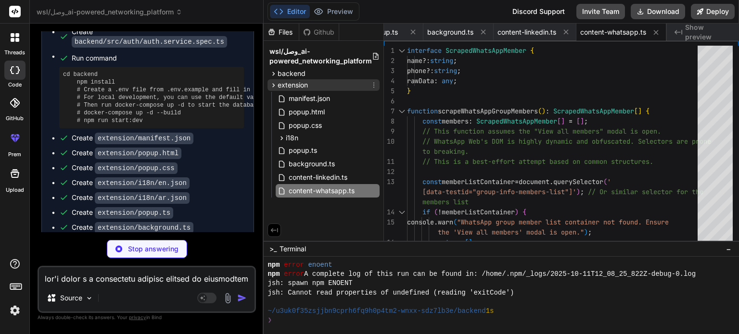
click at [306, 88] on span "extension" at bounding box center [292, 85] width 30 height 10
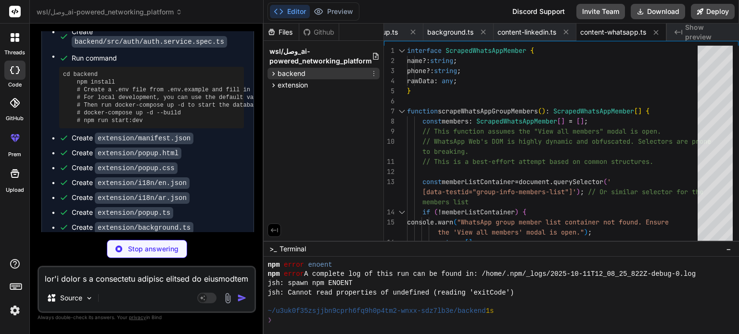
click at [292, 74] on span "backend" at bounding box center [291, 74] width 28 height 10
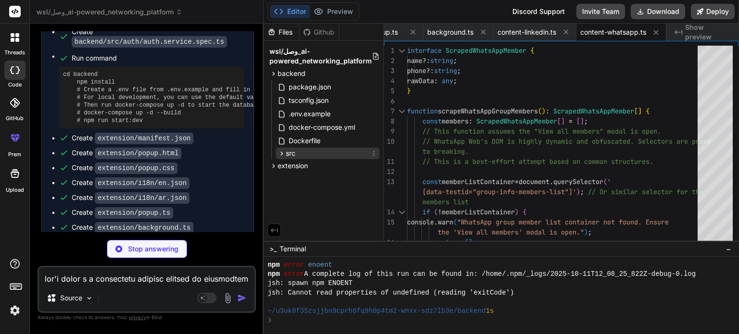
click at [321, 152] on div "src" at bounding box center [328, 154] width 104 height 12
type textarea "x"
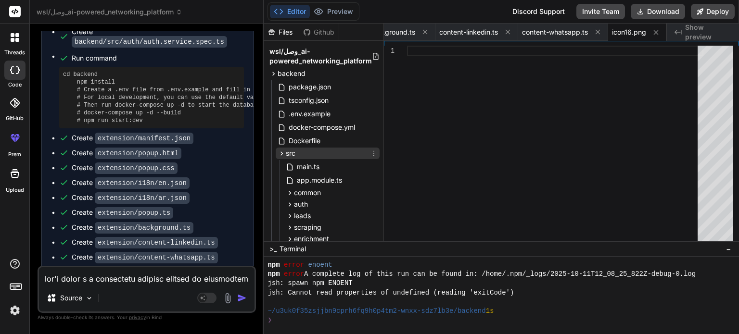
click at [321, 152] on div "src" at bounding box center [328, 154] width 104 height 12
